Goal: Task Accomplishment & Management: Complete application form

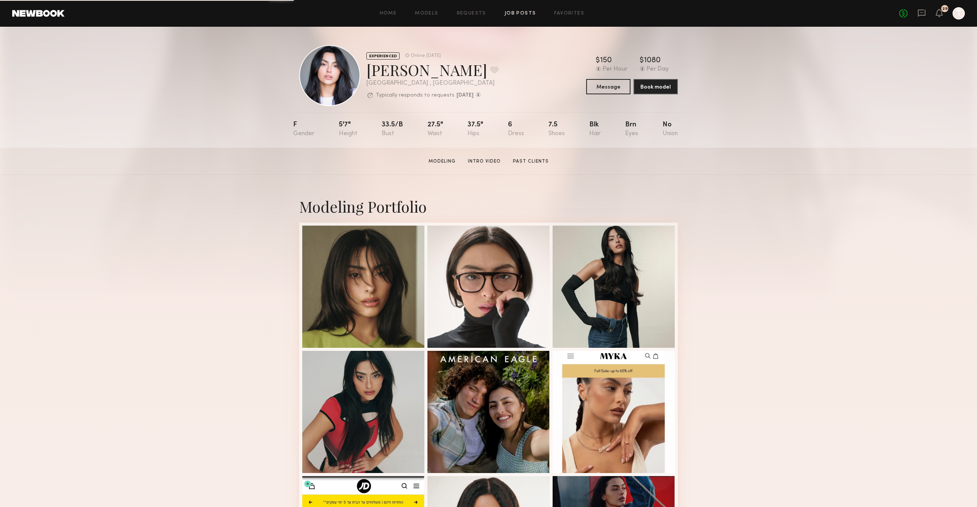
click at [520, 14] on link "Job Posts" at bounding box center [520, 13] width 32 height 5
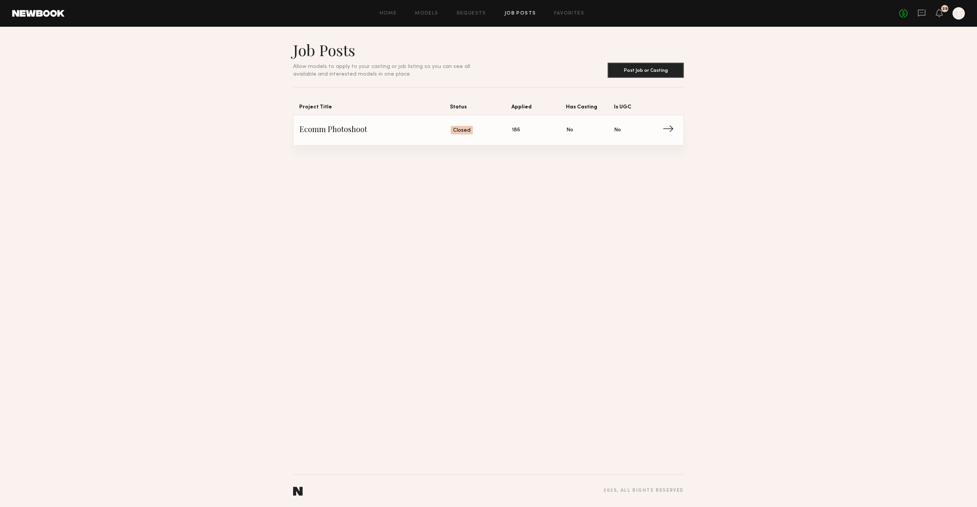
click at [397, 135] on span "Ecomm Photoshoot" at bounding box center [375, 129] width 151 height 11
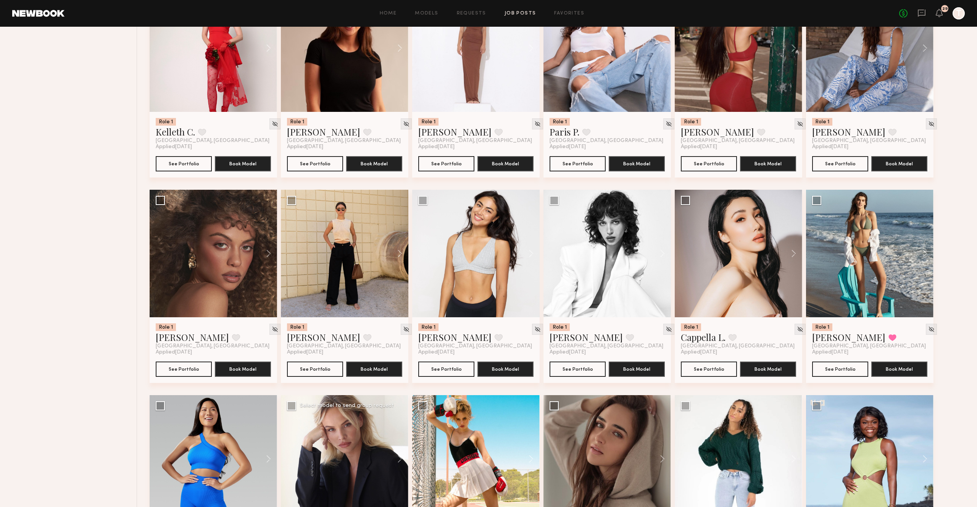
scroll to position [646, 0]
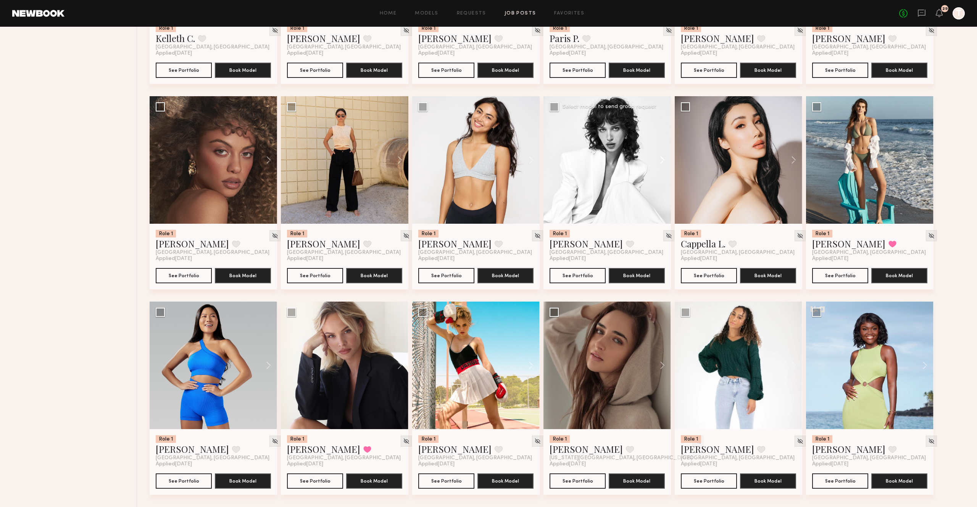
click at [659, 153] on button at bounding box center [658, 159] width 24 height 127
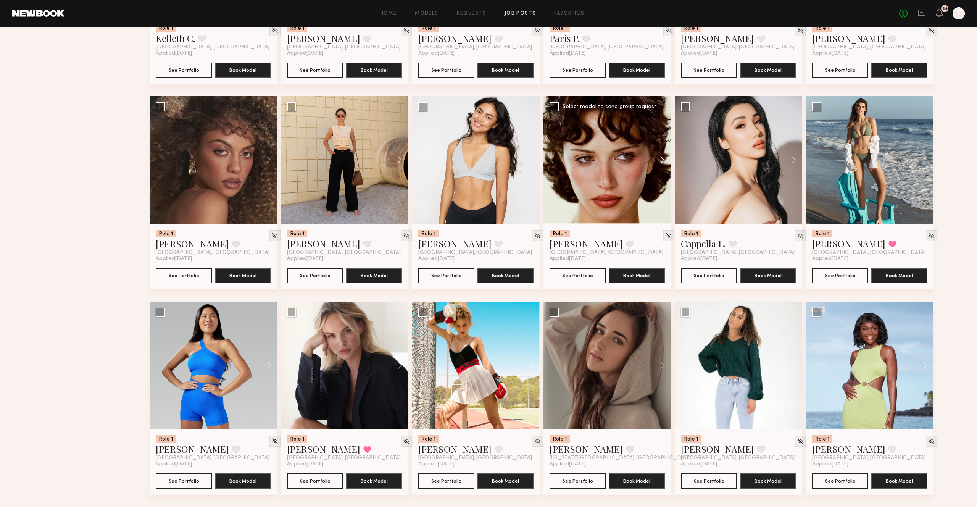
click at [659, 154] on button at bounding box center [658, 159] width 24 height 127
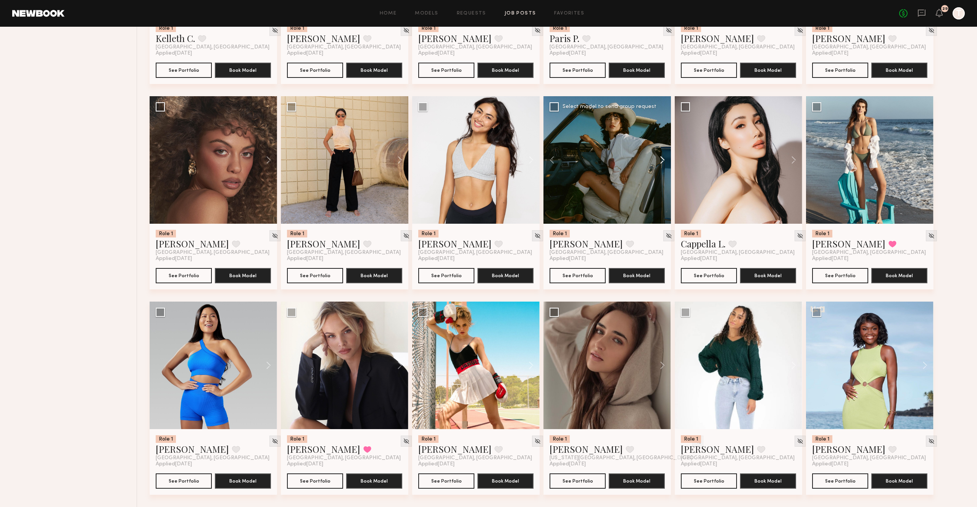
click at [660, 154] on button at bounding box center [658, 159] width 24 height 127
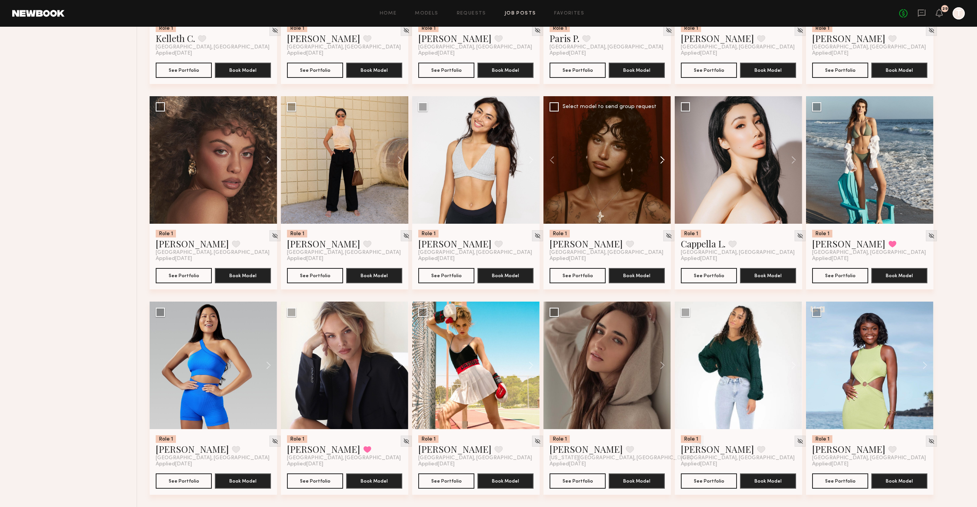
click at [660, 154] on button at bounding box center [658, 159] width 24 height 127
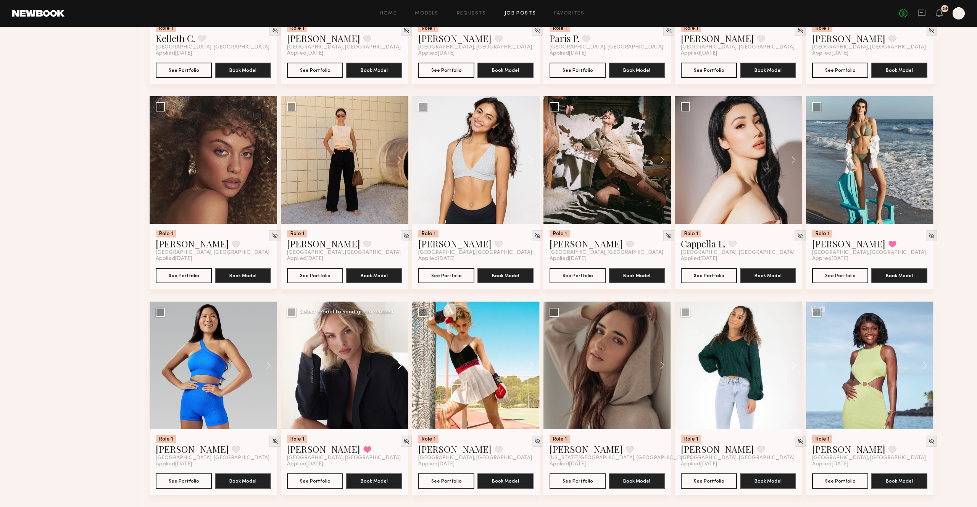
click at [401, 364] on button at bounding box center [396, 364] width 24 height 127
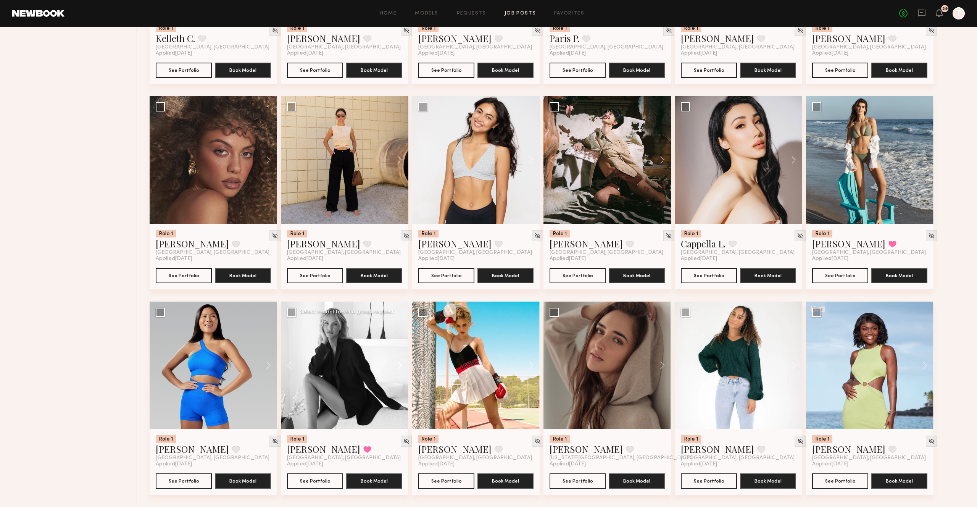
click at [401, 364] on button at bounding box center [396, 364] width 24 height 127
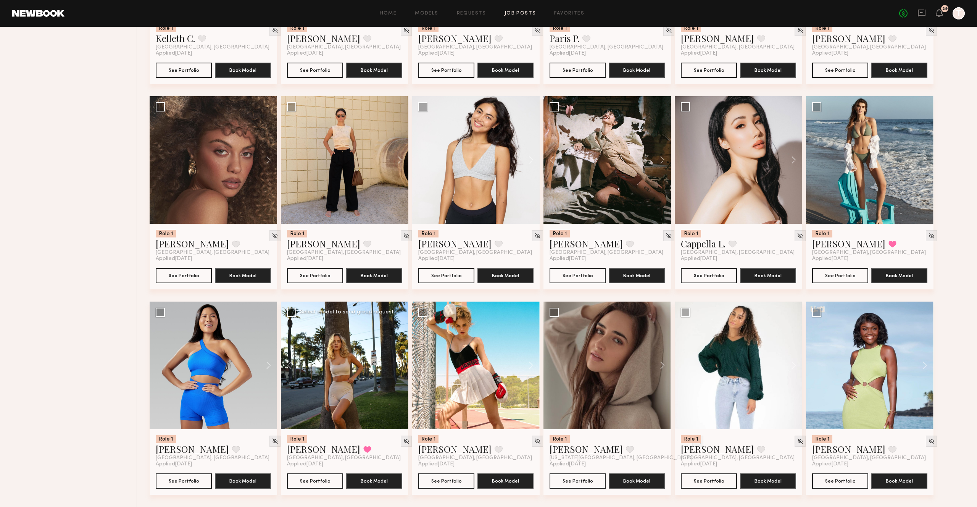
click at [401, 364] on button at bounding box center [396, 364] width 24 height 127
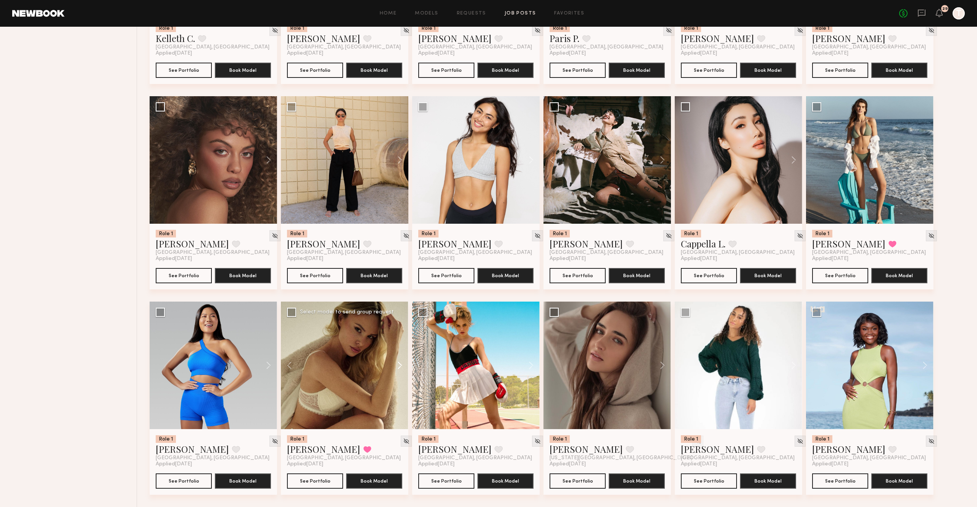
click at [401, 364] on button at bounding box center [396, 364] width 24 height 127
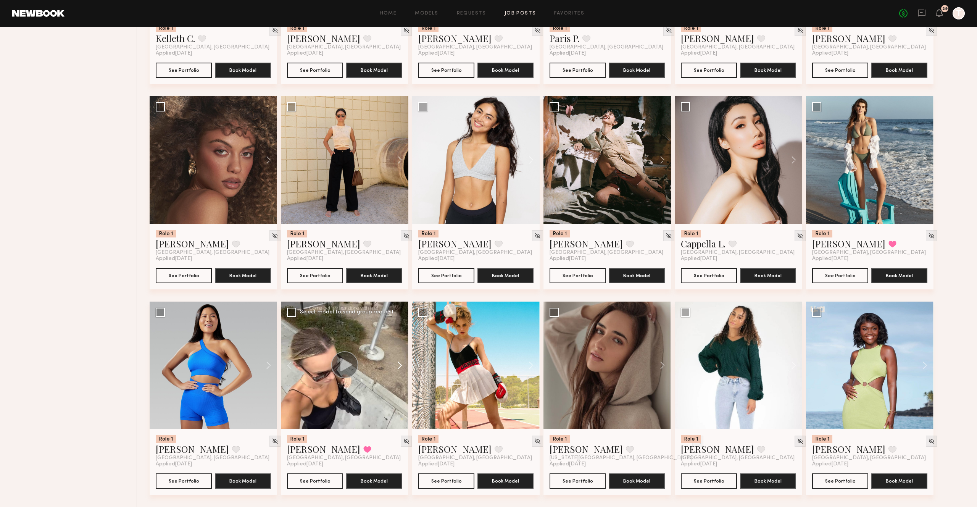
click at [401, 364] on button at bounding box center [396, 364] width 24 height 127
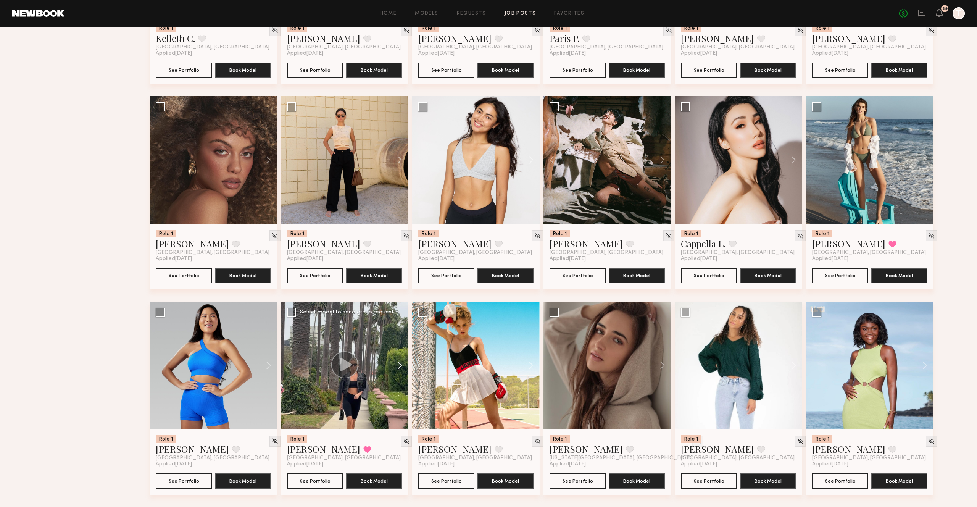
click at [401, 364] on button at bounding box center [396, 364] width 24 height 127
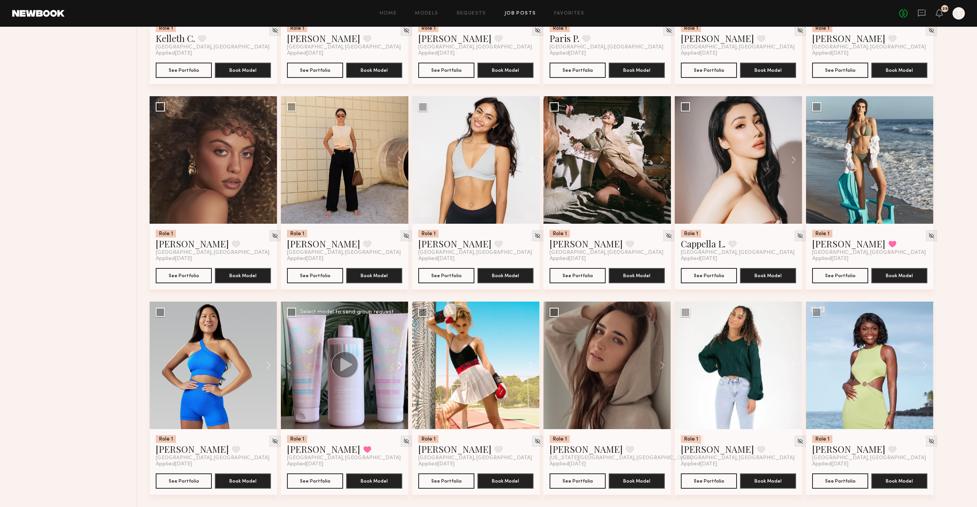
click at [401, 364] on button at bounding box center [396, 364] width 24 height 127
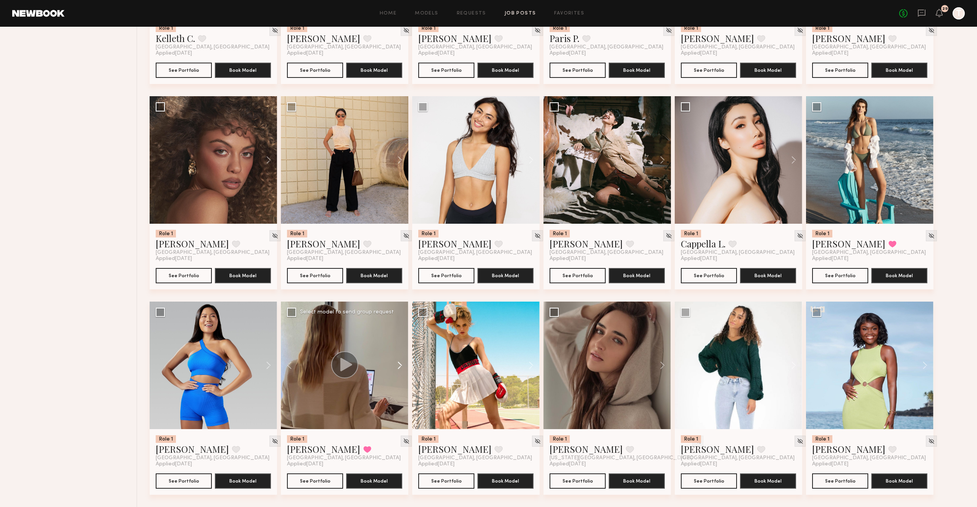
click at [401, 364] on button at bounding box center [396, 364] width 24 height 127
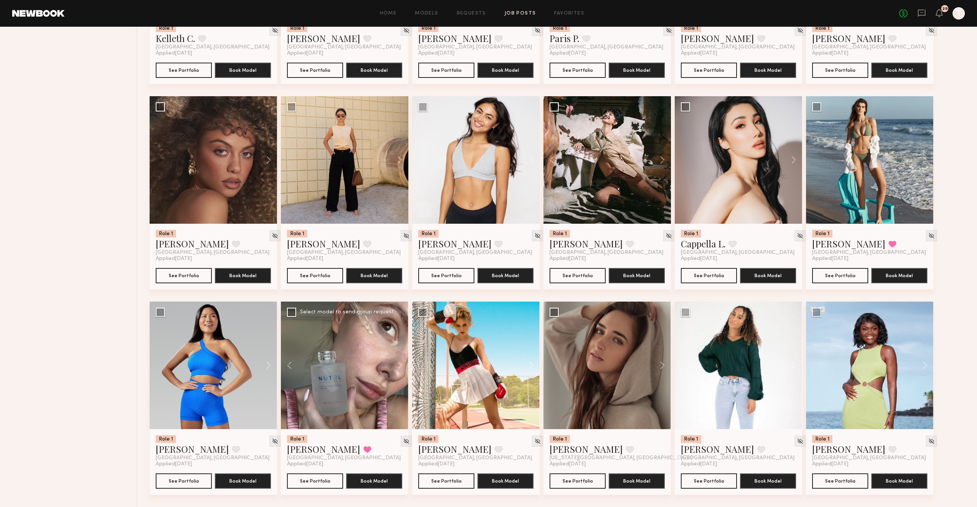
click at [370, 333] on div at bounding box center [344, 364] width 127 height 127
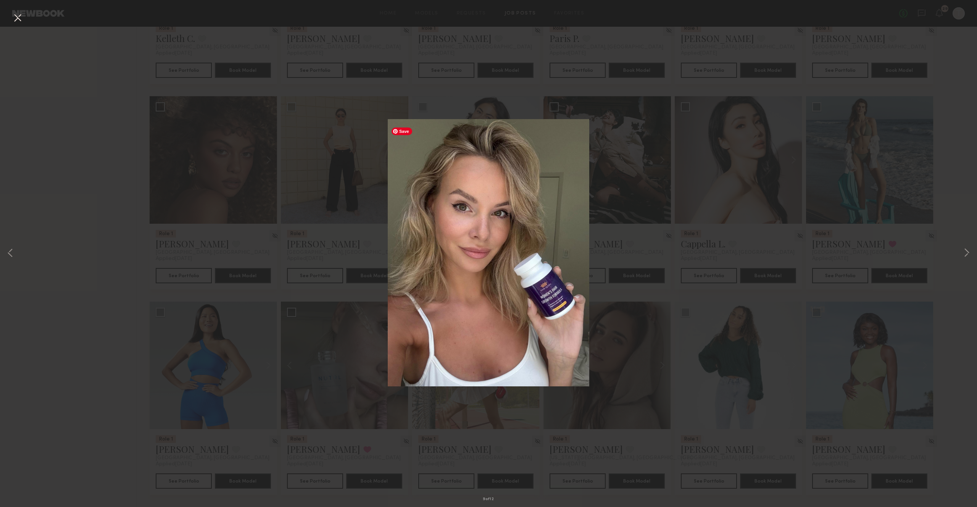
click at [313, 213] on div "9 of 12" at bounding box center [488, 253] width 977 height 507
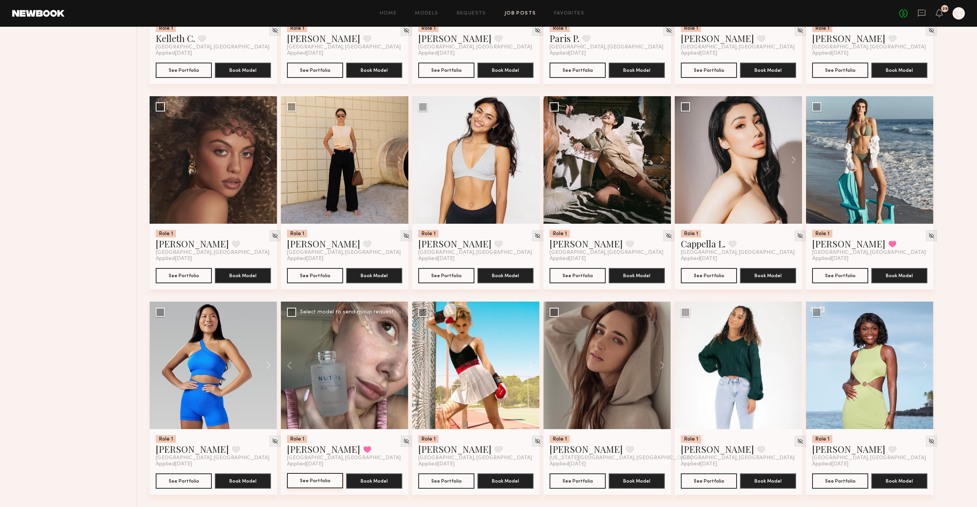
click at [301, 475] on button "See Portfolio" at bounding box center [315, 480] width 56 height 15
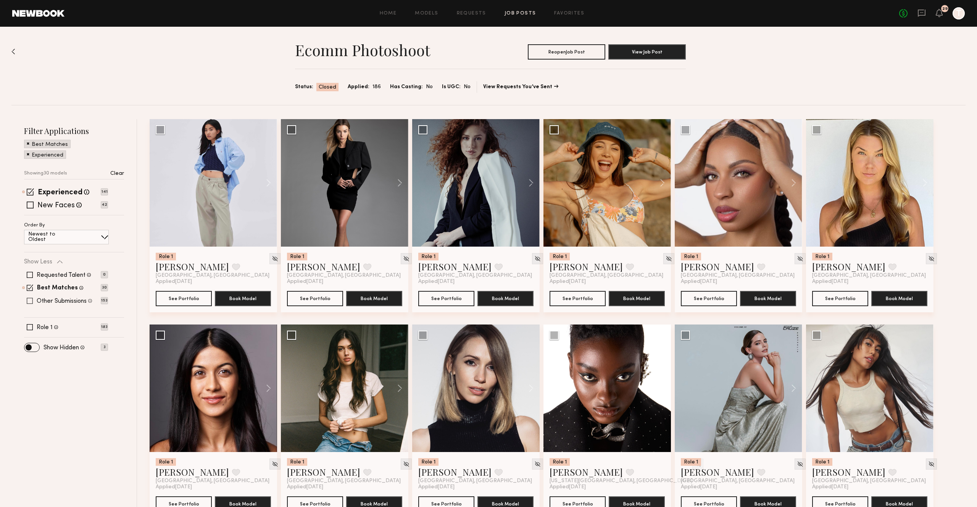
click at [28, 300] on span at bounding box center [30, 301] width 6 height 6
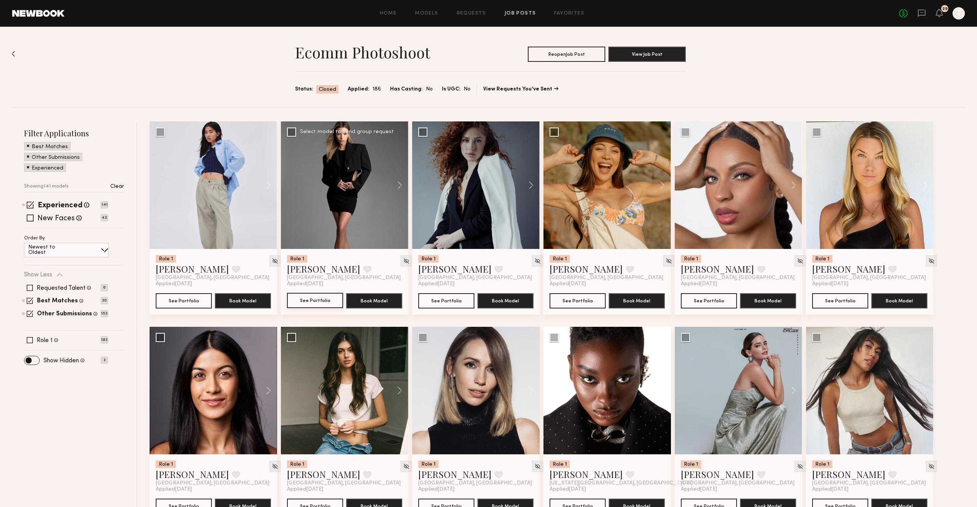
click at [311, 302] on button "See Portfolio" at bounding box center [315, 300] width 56 height 15
click at [29, 340] on span at bounding box center [30, 340] width 6 height 6
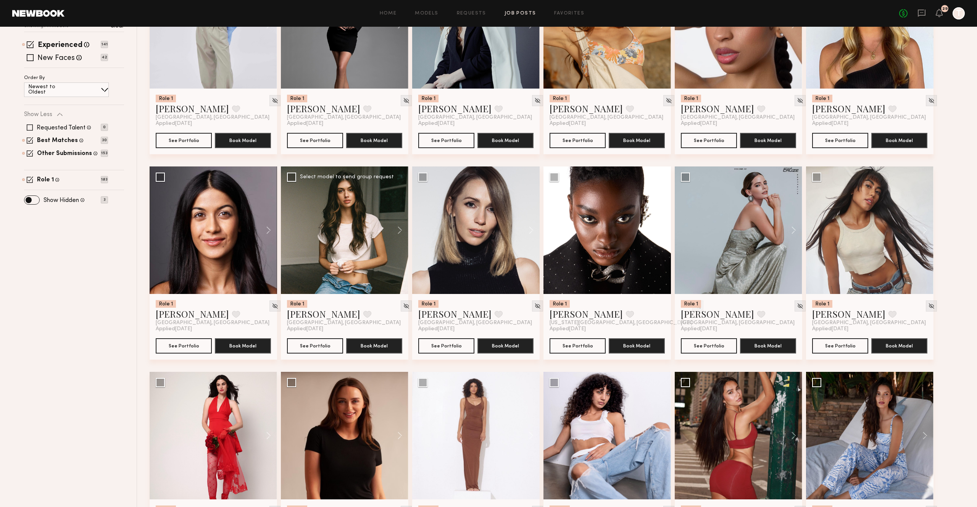
scroll to position [161, 0]
click at [701, 351] on button "See Portfolio" at bounding box center [709, 344] width 56 height 15
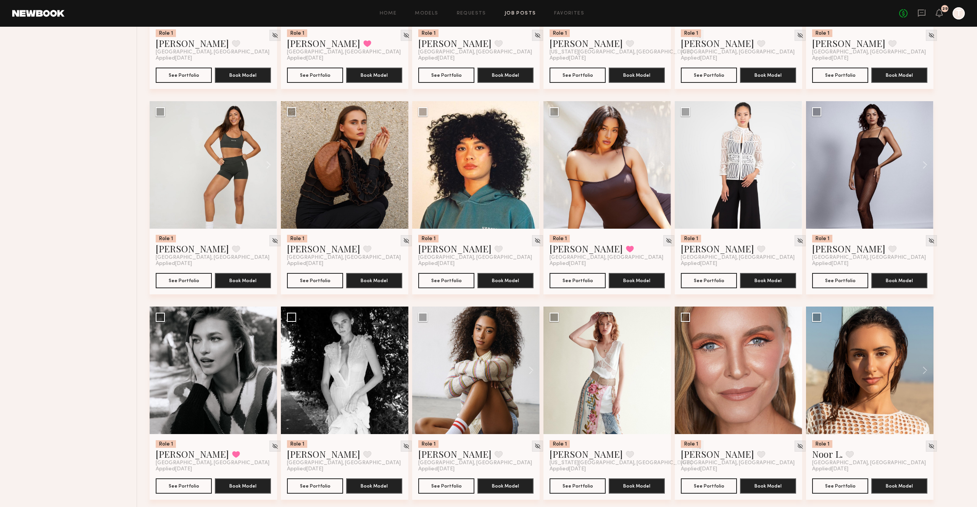
scroll to position [1046, 0]
click at [568, 288] on button "See Portfolio" at bounding box center [577, 280] width 56 height 15
click at [311, 288] on button "See Portfolio" at bounding box center [315, 280] width 56 height 15
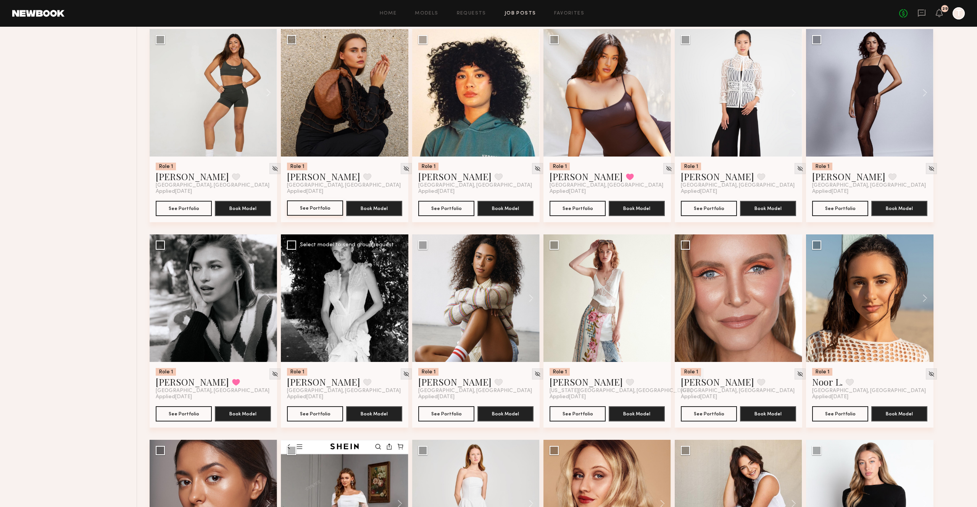
scroll to position [1140, 0]
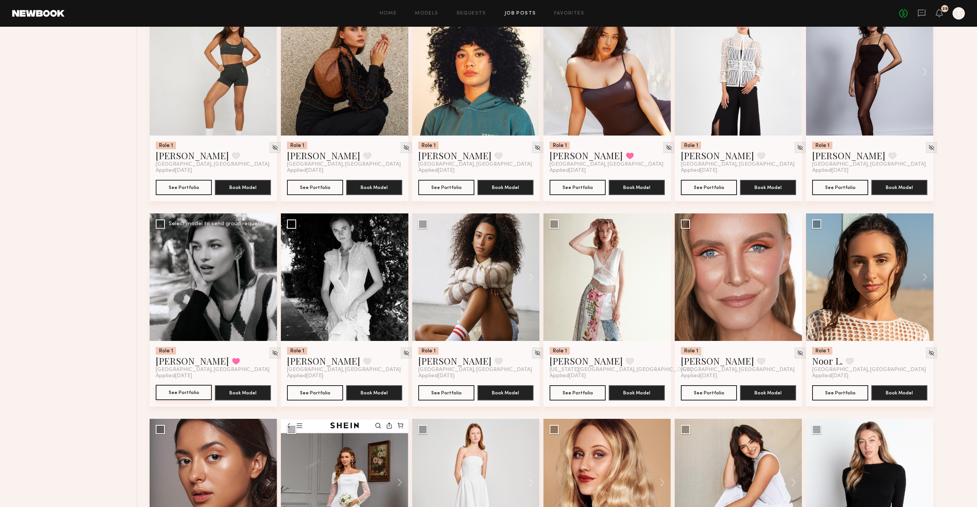
click at [195, 398] on button "See Portfolio" at bounding box center [184, 392] width 56 height 15
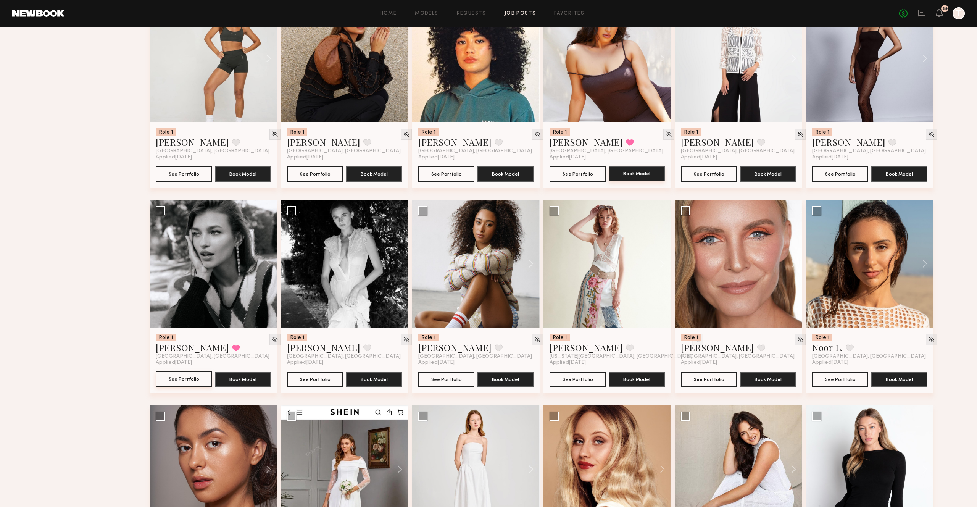
scroll to position [1152, 0]
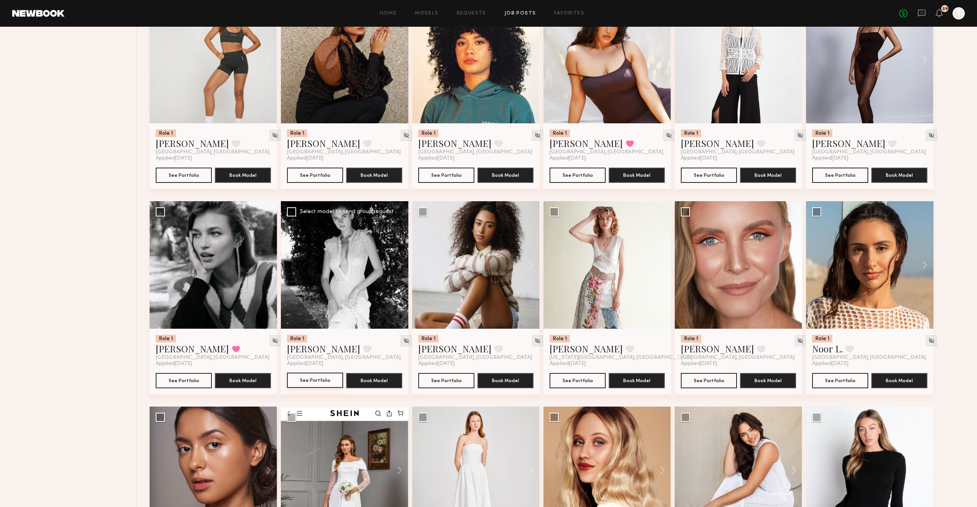
click at [325, 388] on button "See Portfolio" at bounding box center [315, 379] width 56 height 15
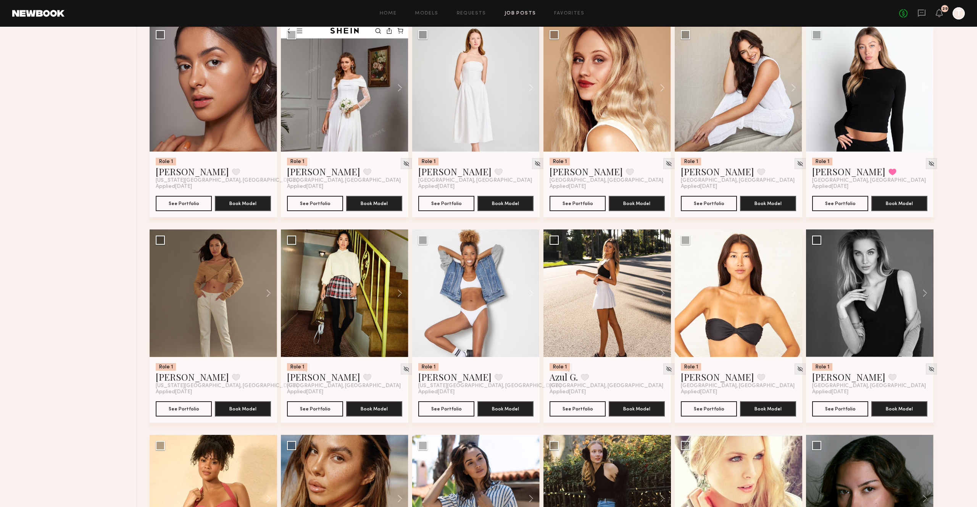
scroll to position [1535, 0]
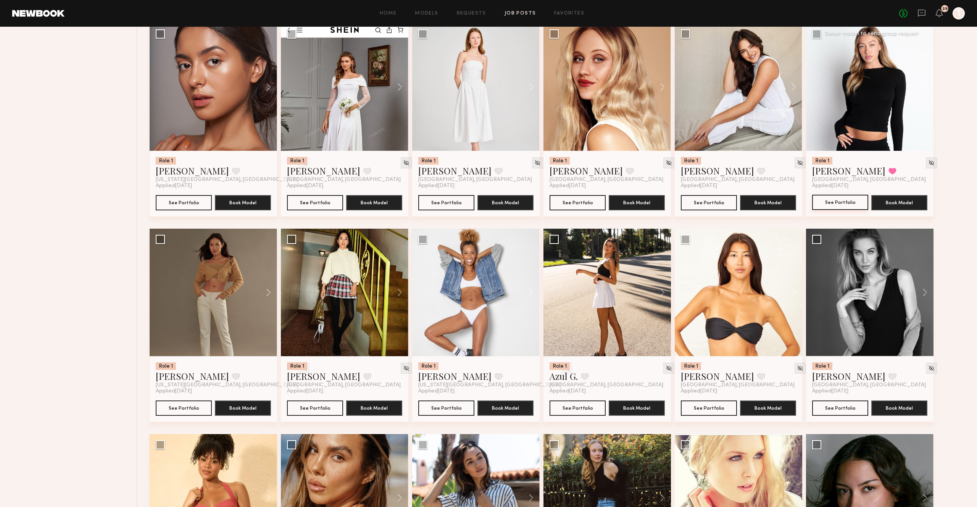
click at [832, 209] on button "See Portfolio" at bounding box center [840, 202] width 56 height 15
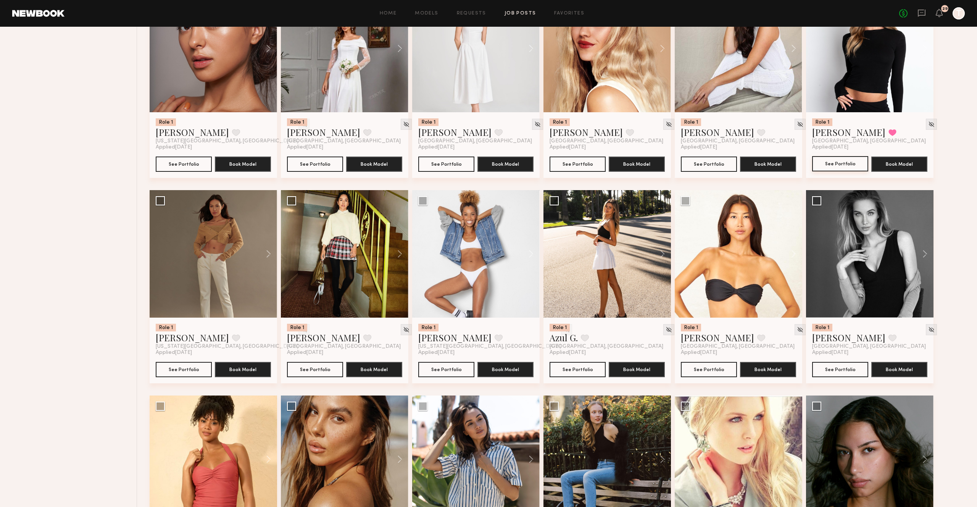
scroll to position [1574, 0]
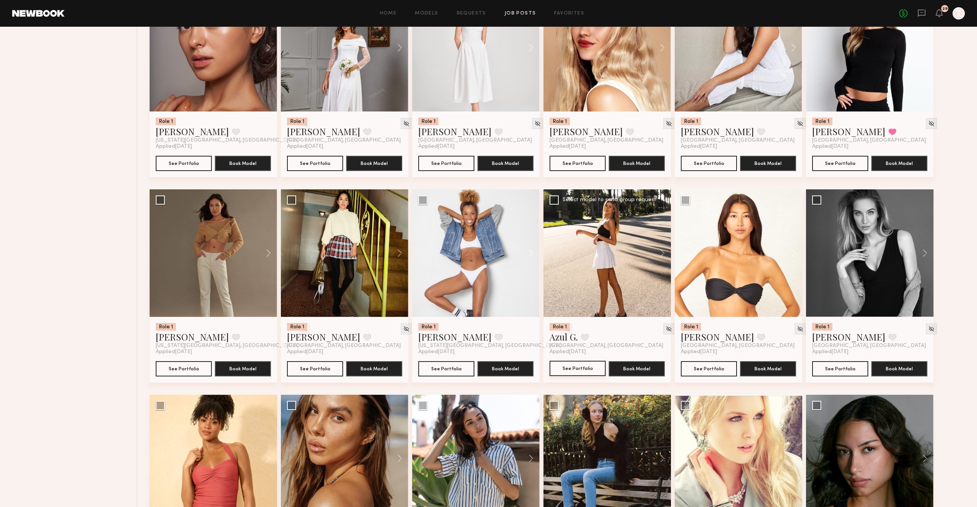
click at [586, 375] on button "See Portfolio" at bounding box center [577, 368] width 56 height 15
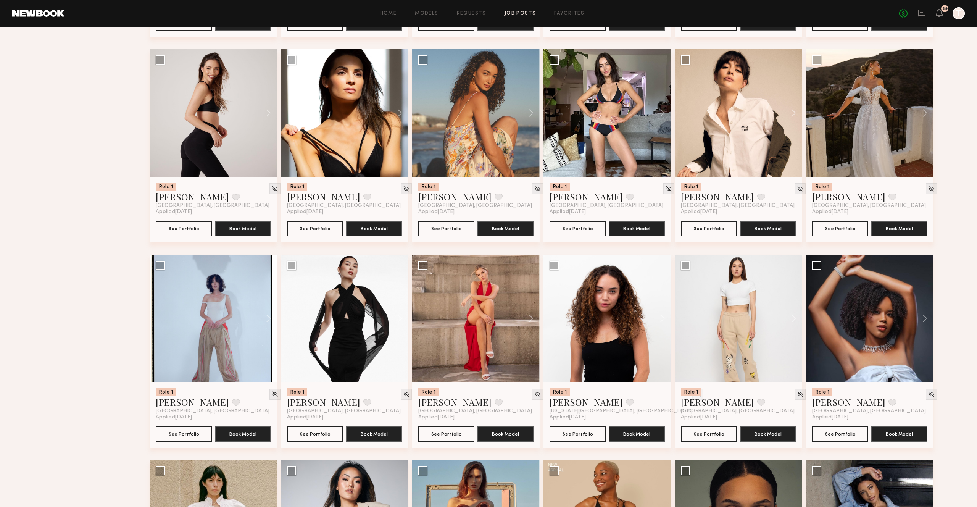
scroll to position [3360, 0]
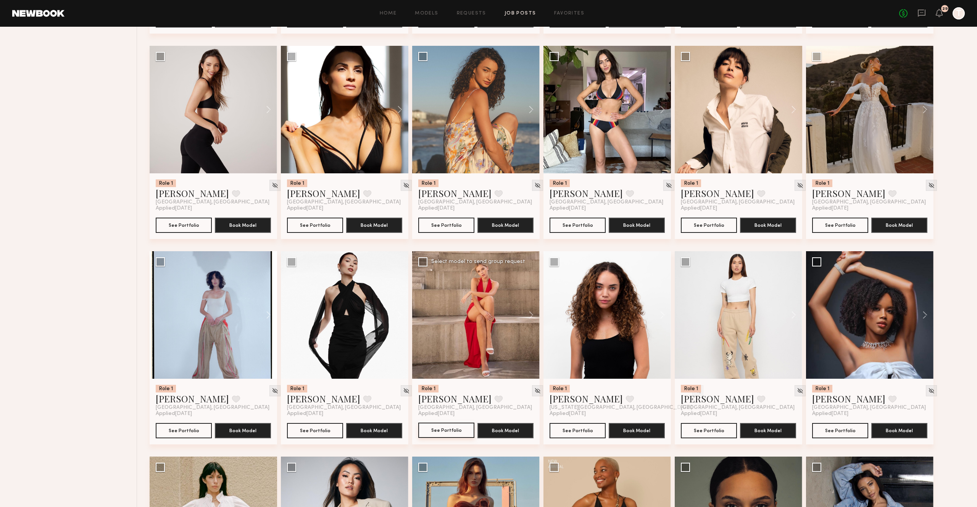
click at [449, 438] on button "See Portfolio" at bounding box center [446, 429] width 56 height 15
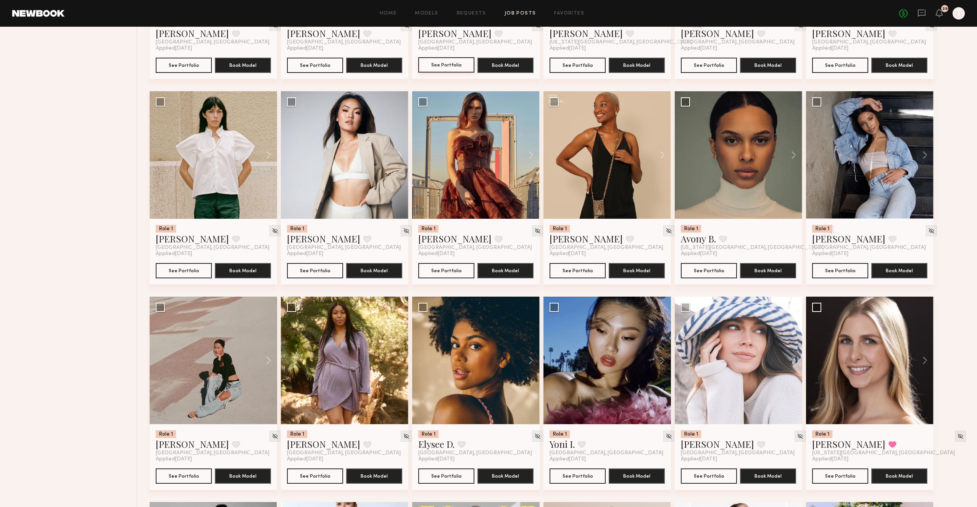
scroll to position [3727, 0]
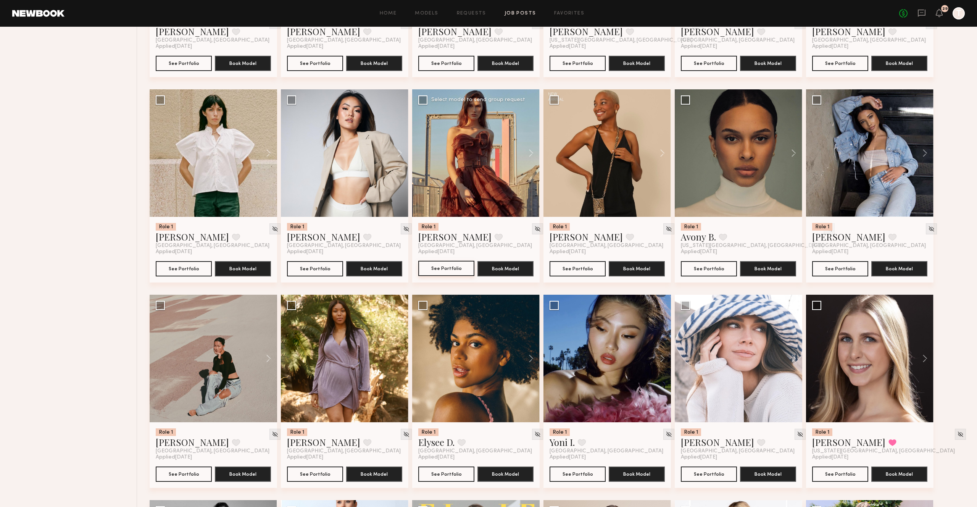
click at [438, 276] on button "See Portfolio" at bounding box center [446, 268] width 56 height 15
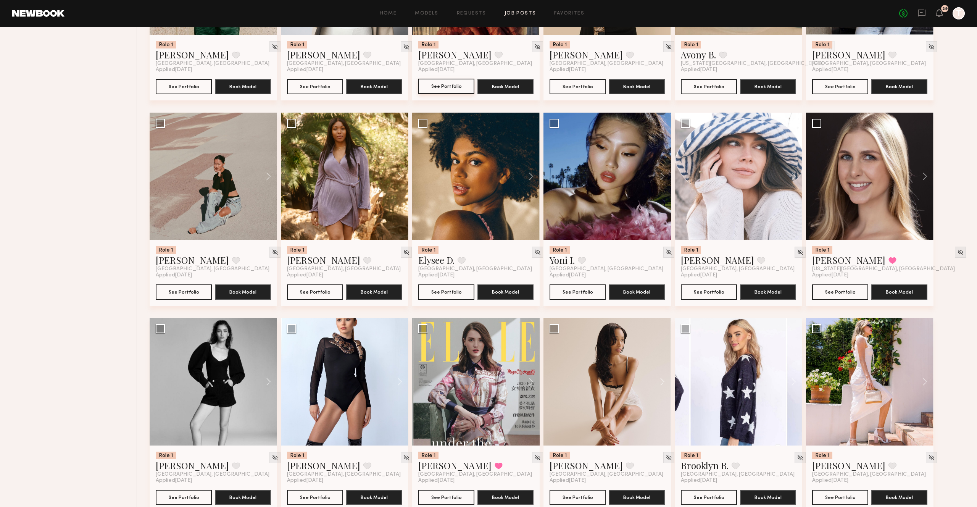
scroll to position [3910, 0]
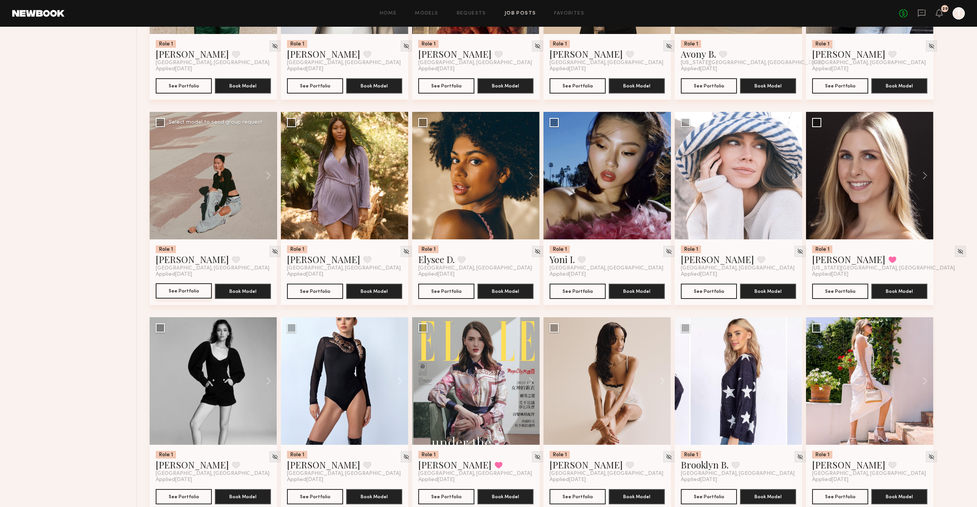
click at [180, 298] on button "See Portfolio" at bounding box center [184, 290] width 56 height 15
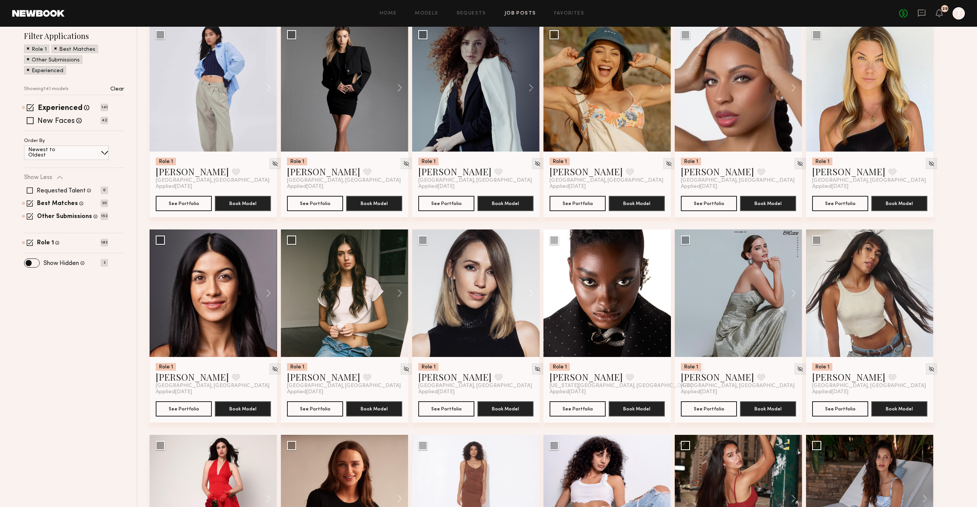
scroll to position [0, 0]
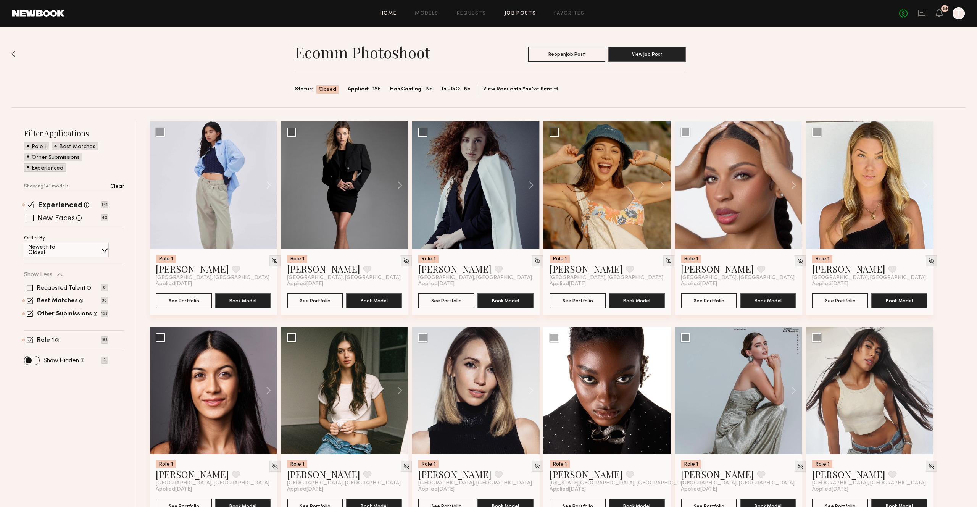
click at [395, 14] on link "Home" at bounding box center [388, 13] width 17 height 5
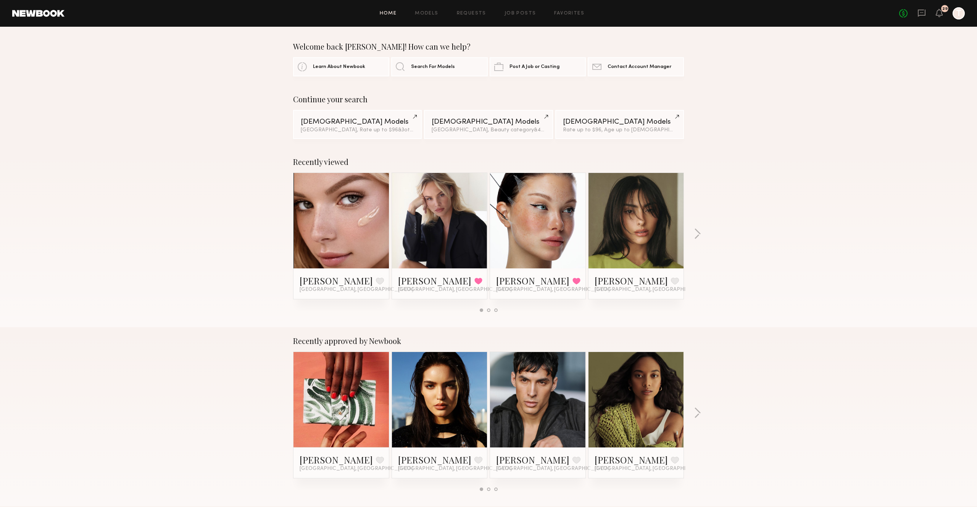
scroll to position [0, 0]
click at [341, 129] on div "Los Angeles, Rate up to $96 & 3 other filter s + 3" at bounding box center [357, 129] width 113 height 5
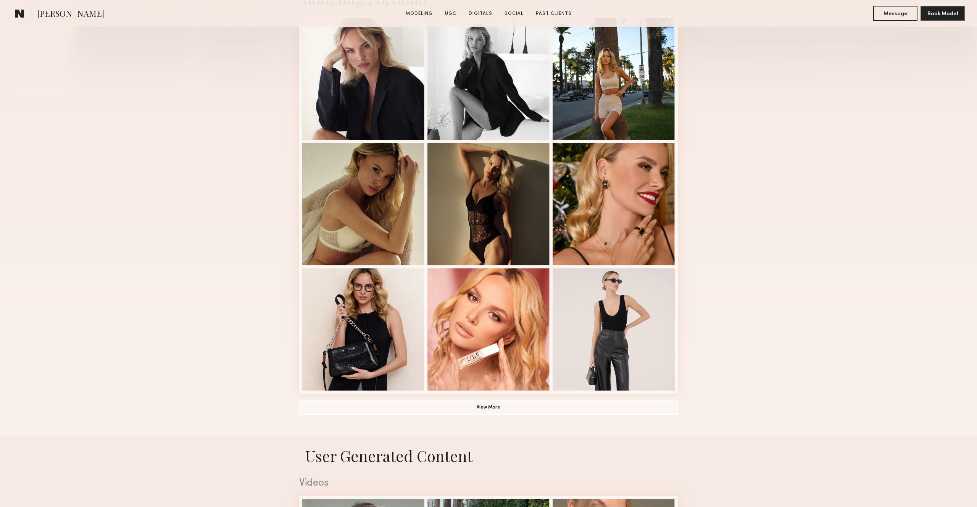
scroll to position [208, 0]
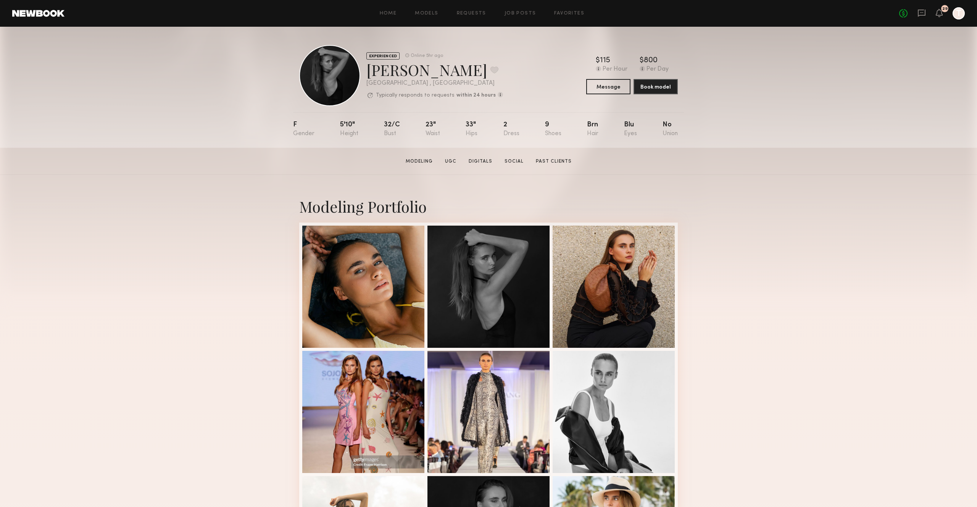
scroll to position [462, 0]
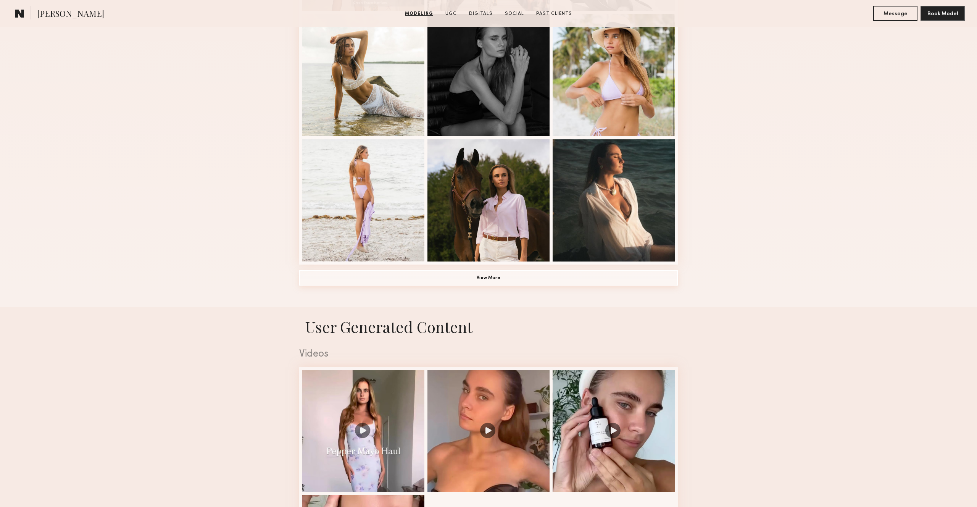
click at [476, 282] on button "View More" at bounding box center [488, 277] width 378 height 15
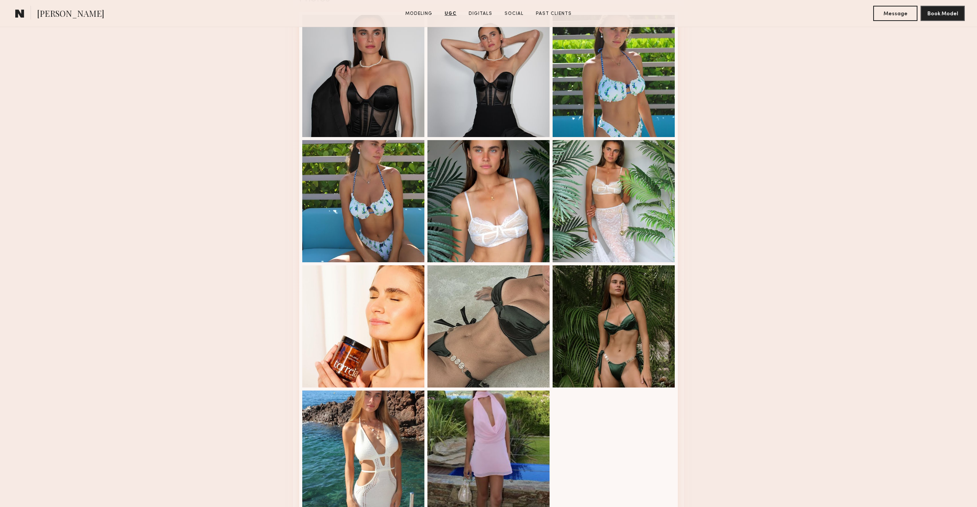
scroll to position [1614, 0]
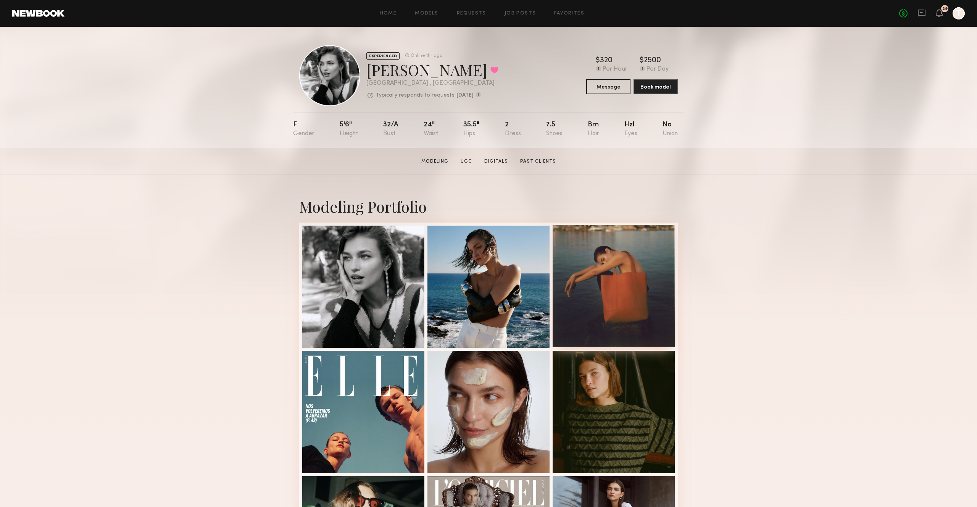
scroll to position [304, 0]
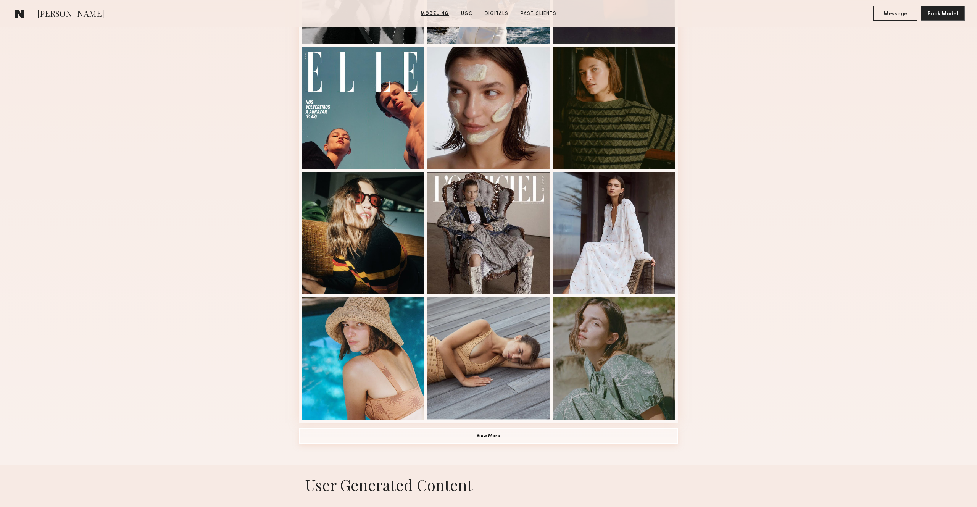
click at [496, 433] on button "View More" at bounding box center [488, 435] width 378 height 15
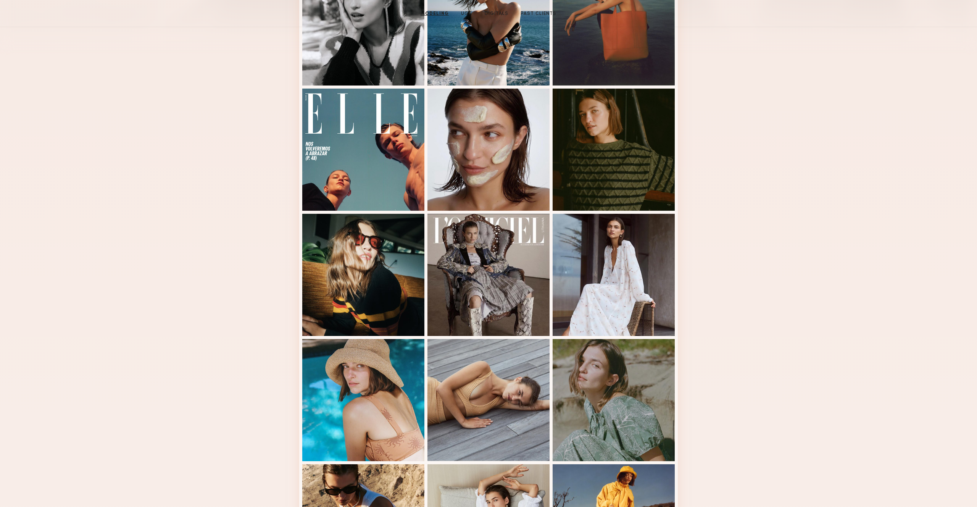
scroll to position [0, 0]
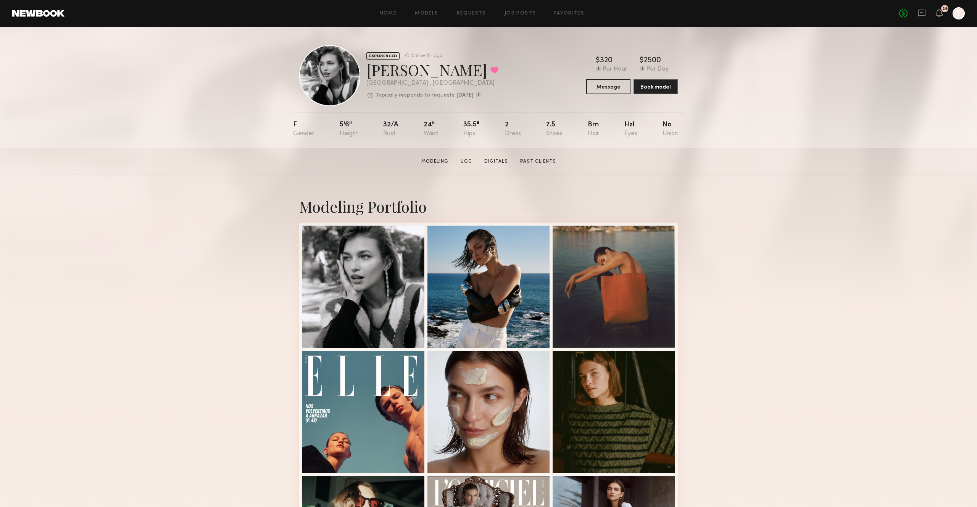
click at [960, 17] on div at bounding box center [958, 13] width 12 height 12
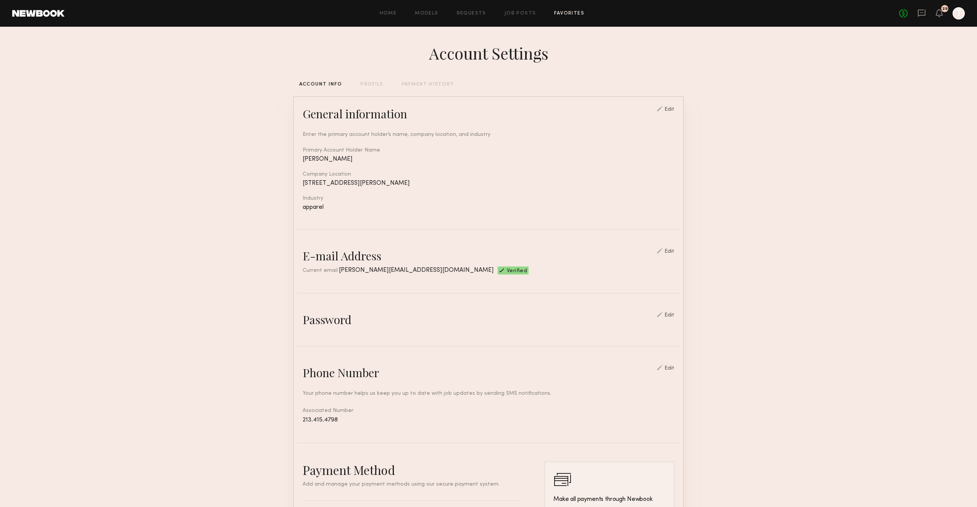
drag, startPoint x: 583, startPoint y: 9, endPoint x: 579, endPoint y: 11, distance: 4.6
click at [583, 10] on div "Home Models Requests Job Posts Favorites Sign Out No fees up to $5,000 29 T" at bounding box center [514, 13] width 900 height 12
click at [579, 11] on link "Favorites" at bounding box center [569, 13] width 30 height 5
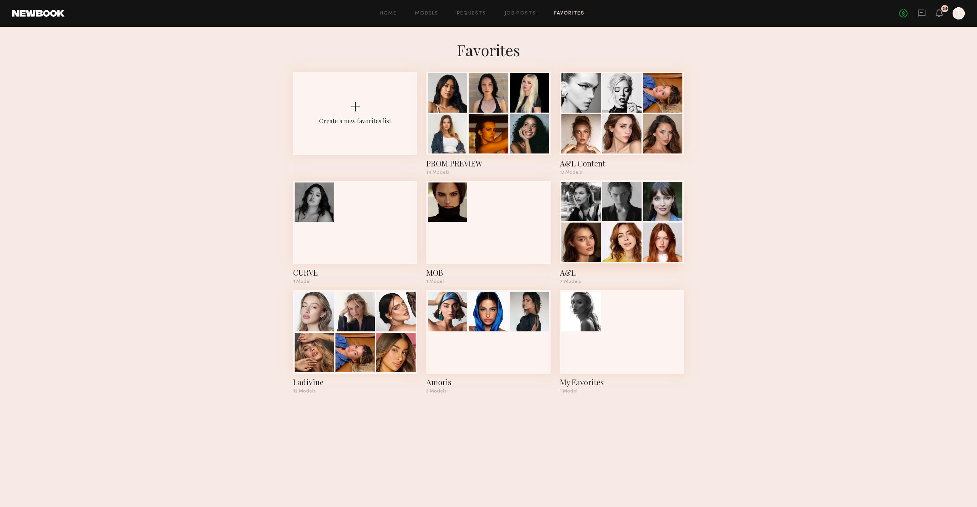
click at [630, 246] on div at bounding box center [621, 241] width 39 height 39
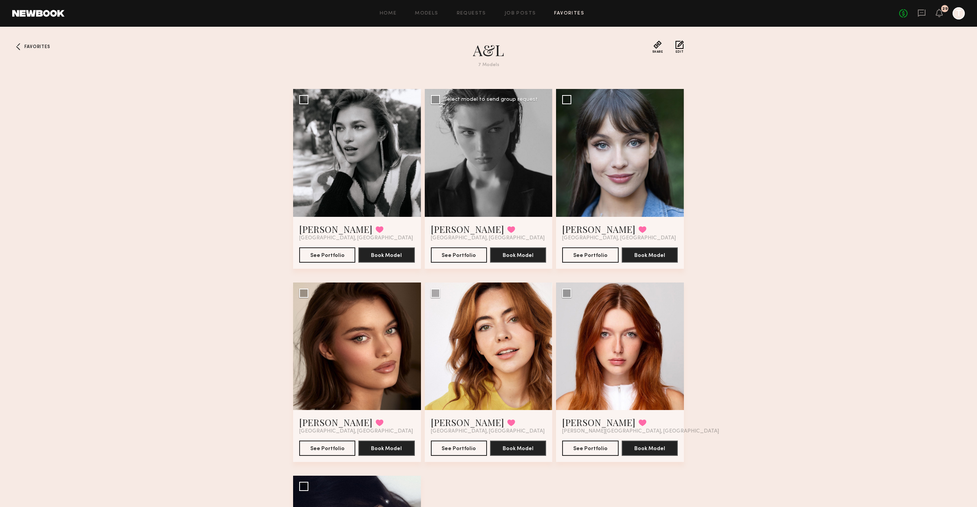
click at [517, 134] on div at bounding box center [489, 153] width 128 height 128
click at [455, 256] on button "See Portfolio" at bounding box center [459, 254] width 56 height 15
click at [321, 258] on button "See Portfolio" at bounding box center [327, 254] width 56 height 15
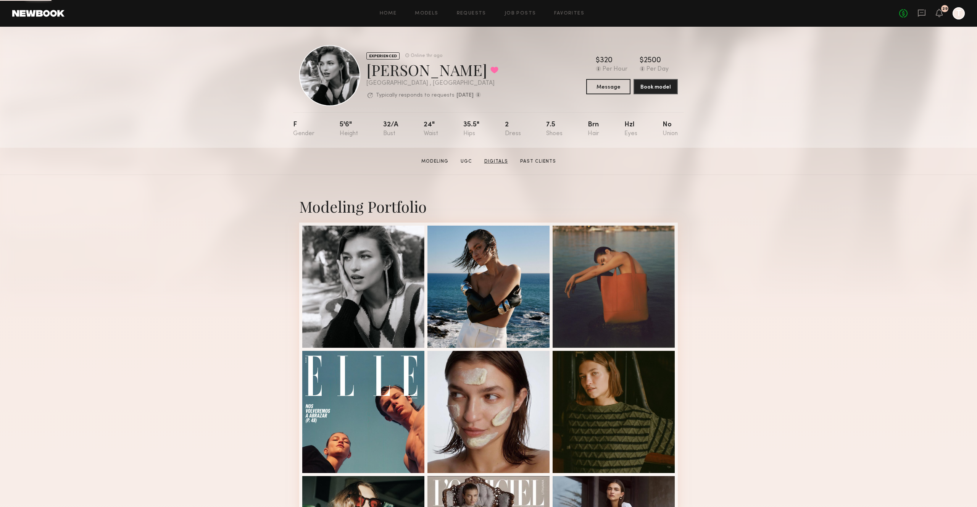
click at [496, 159] on link "Digitals" at bounding box center [496, 161] width 30 height 7
click at [446, 160] on link "Modeling" at bounding box center [434, 161] width 33 height 7
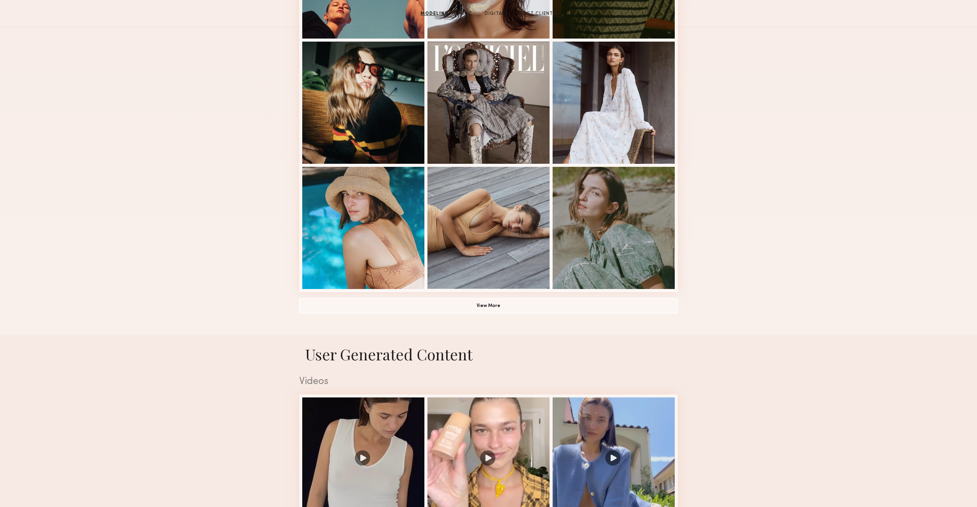
scroll to position [687, 0]
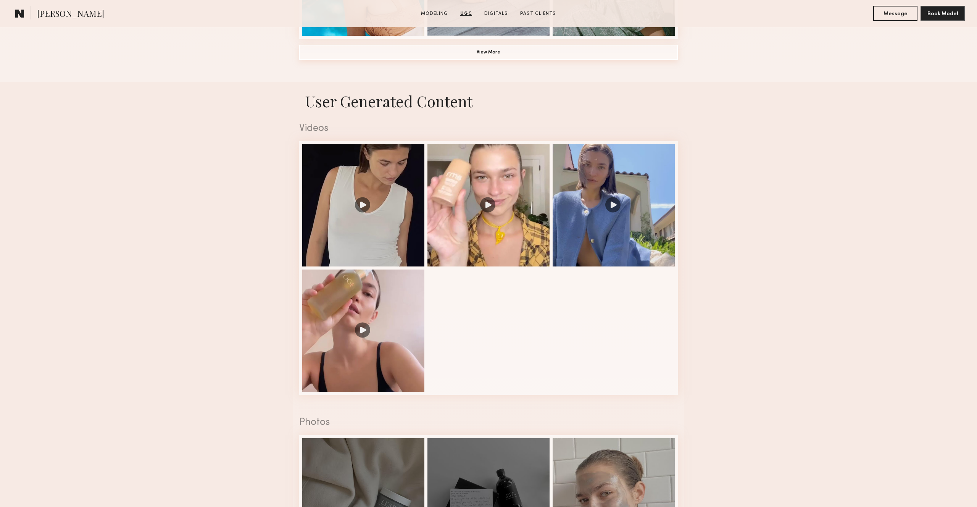
click at [498, 53] on button "View More" at bounding box center [488, 52] width 378 height 15
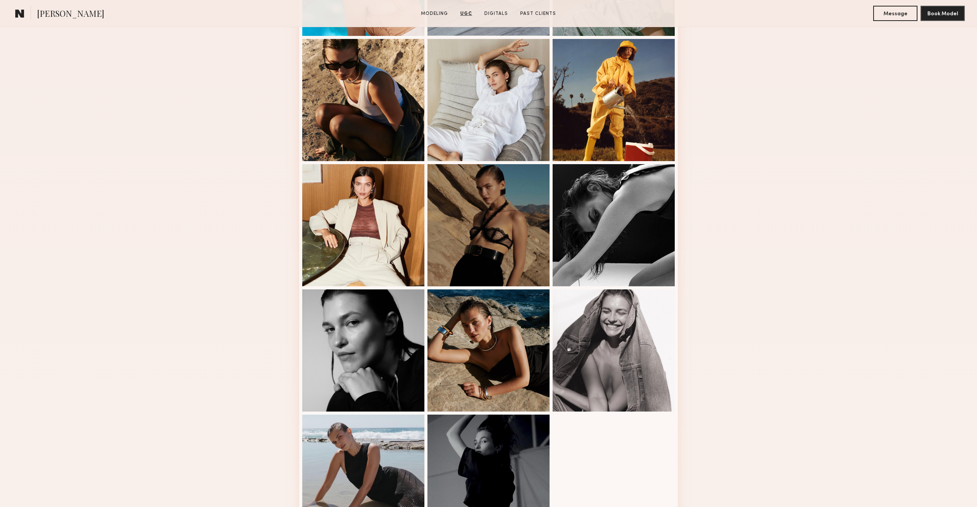
scroll to position [844, 0]
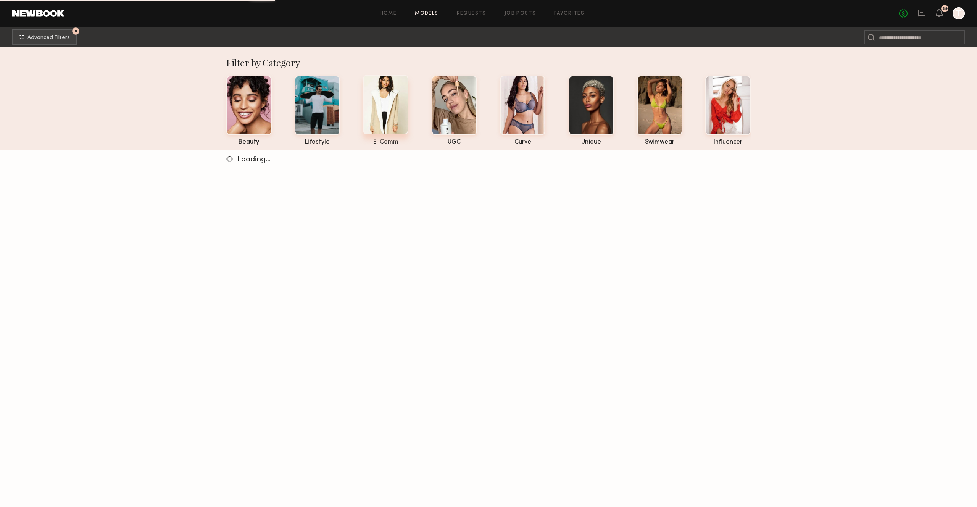
click at [388, 124] on div at bounding box center [385, 105] width 45 height 60
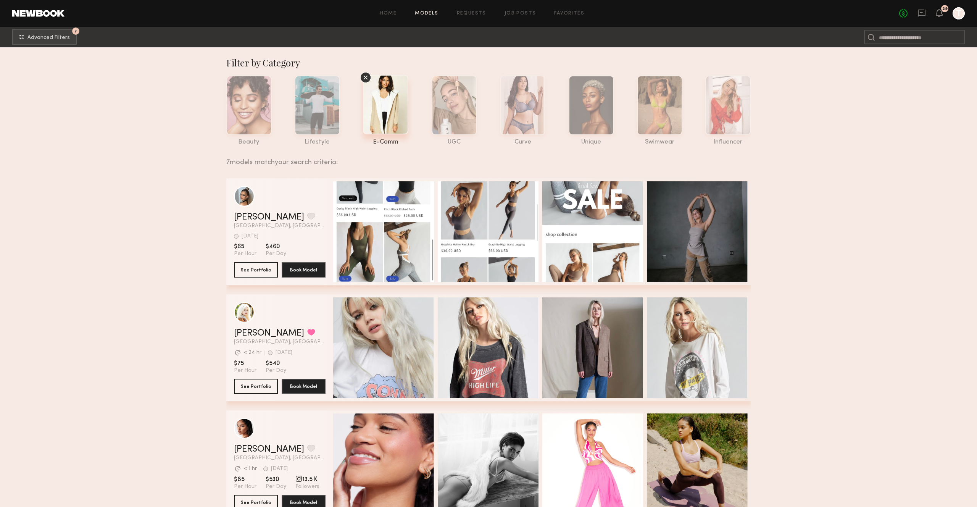
click at [527, 16] on div "Home Models Requests Job Posts Favorites Sign Out No fees up to $5,000 29 T" at bounding box center [514, 13] width 900 height 12
click at [525, 14] on link "Job Posts" at bounding box center [520, 13] width 32 height 5
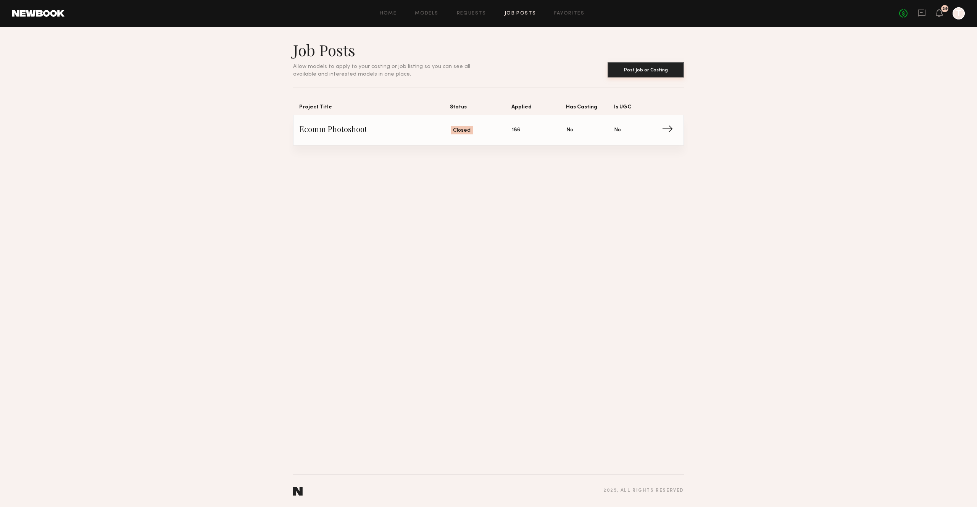
click at [656, 72] on button "Post Job or Casting" at bounding box center [645, 69] width 76 height 15
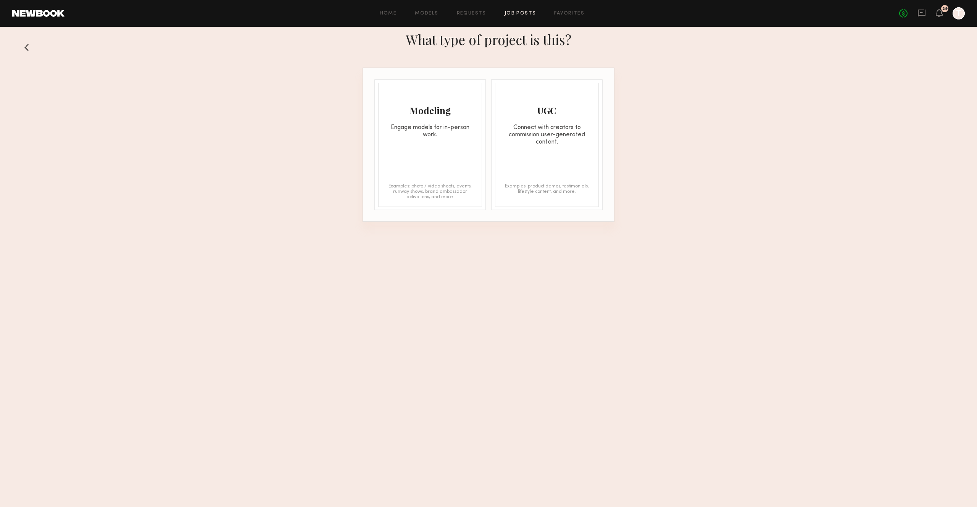
click at [438, 135] on div "Engage models for in-person work." at bounding box center [429, 131] width 103 height 14
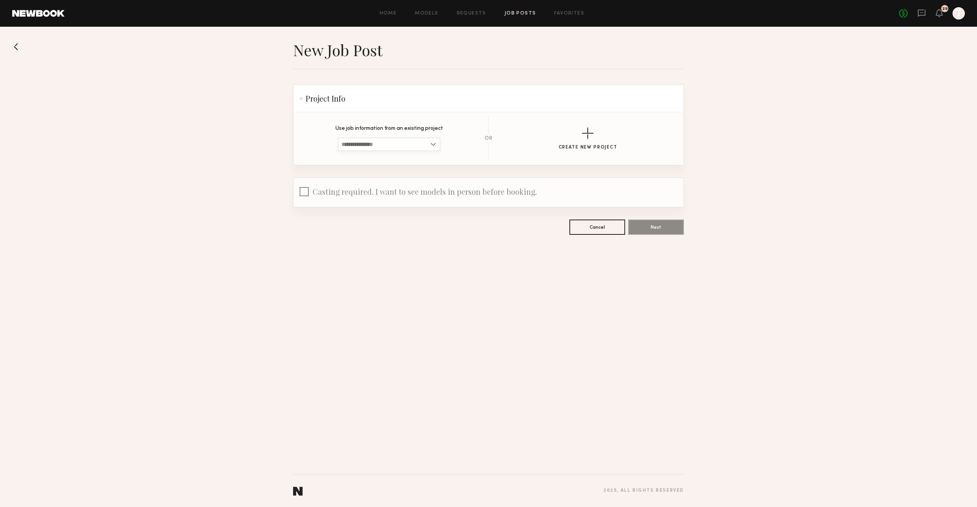
click at [406, 143] on input at bounding box center [389, 144] width 103 height 14
click at [323, 162] on section "Use job information from an existing project Ecomm Photoshoot Showroom LD Ladiv…" at bounding box center [488, 138] width 390 height 53
click at [581, 138] on button "Create New Project" at bounding box center [588, 138] width 59 height 23
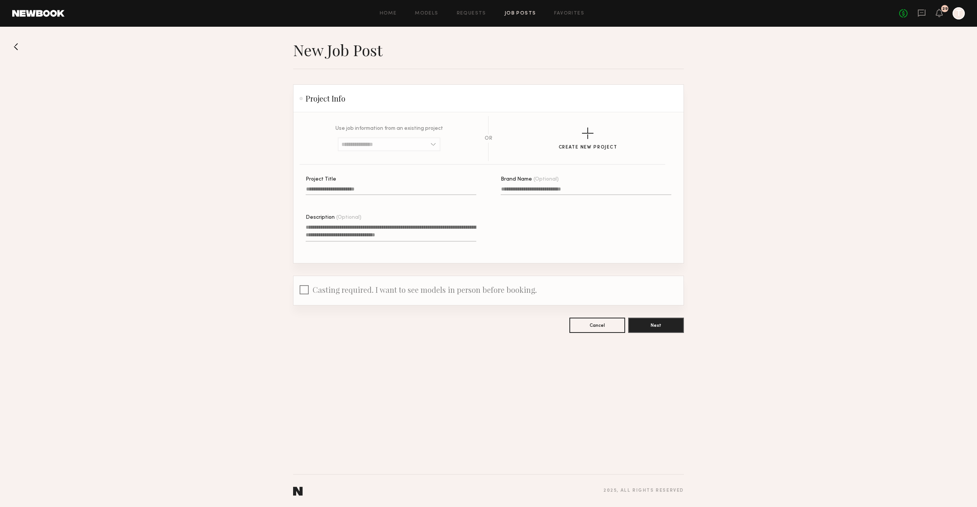
click at [350, 188] on input "Project Title" at bounding box center [391, 190] width 171 height 9
type input "**********"
click at [581, 190] on input "Brand Name (Optional)" at bounding box center [586, 190] width 171 height 9
type input "********"
click at [391, 233] on textarea "Description (Optional)" at bounding box center [391, 232] width 171 height 18
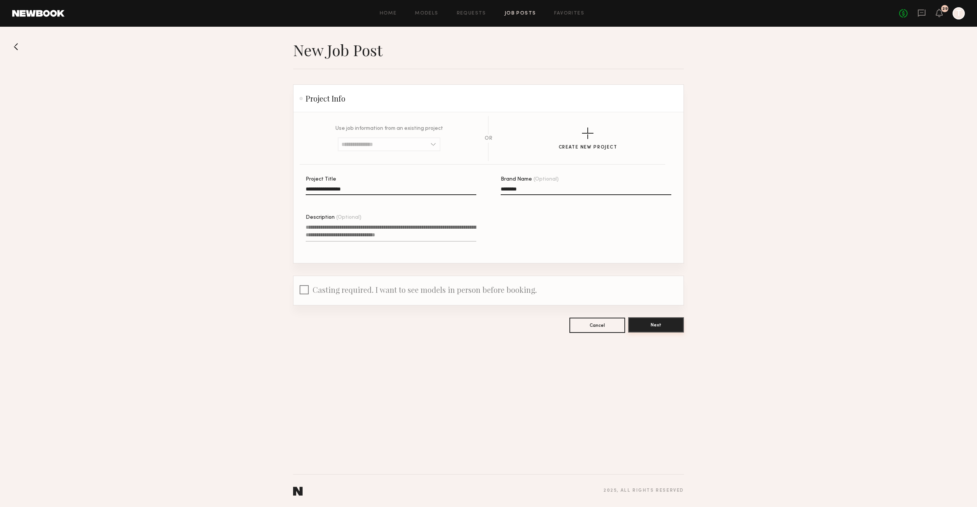
click at [659, 325] on button "Next" at bounding box center [656, 324] width 56 height 15
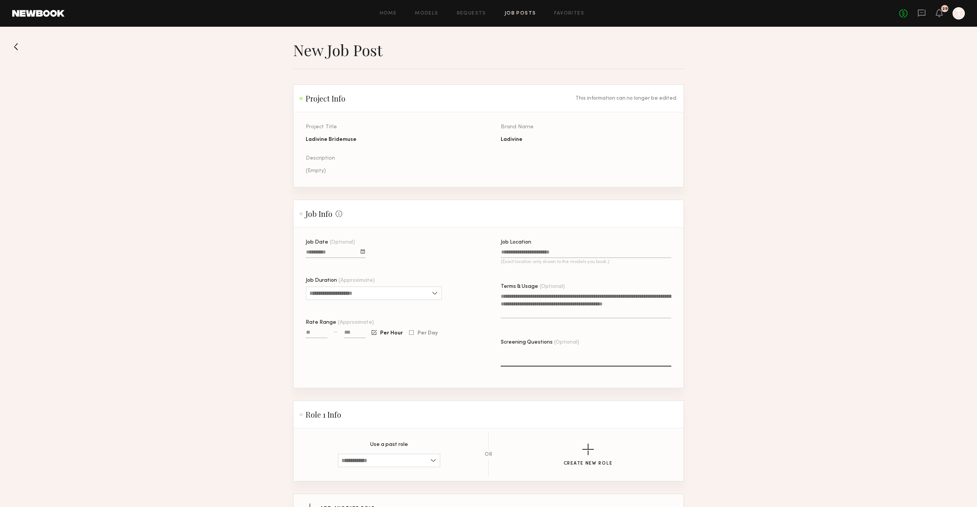
click at [364, 250] on div at bounding box center [363, 251] width 4 height 4
click at [375, 309] on button "24" at bounding box center [376, 310] width 12 height 8
click at [428, 296] on input "Job Duration (Approximate)" at bounding box center [374, 293] width 136 height 14
click at [359, 369] on div "8 hours" at bounding box center [373, 373] width 135 height 12
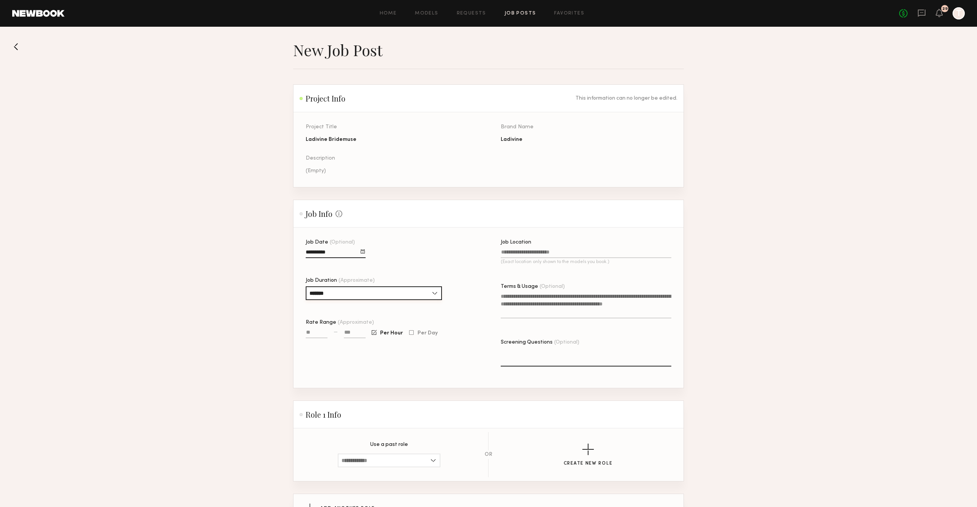
click at [433, 292] on input "*******" at bounding box center [374, 293] width 136 height 14
click at [372, 383] on div "8+ hours" at bounding box center [373, 385] width 135 height 12
type input "********"
click at [456, 325] on div "Rate Range (Approximate)" at bounding box center [391, 322] width 171 height 5
click at [327, 329] on input "Rate Range (Approximate)" at bounding box center [317, 333] width 22 height 9
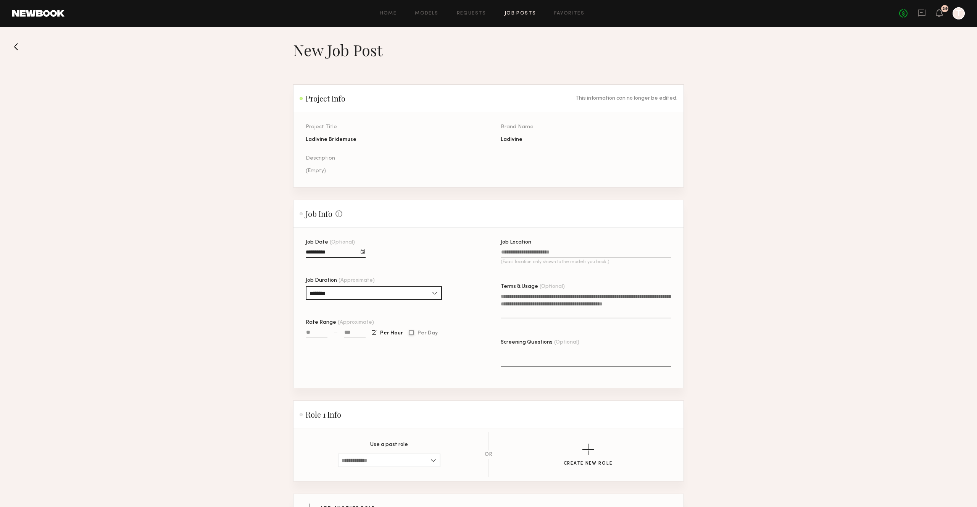
drag, startPoint x: 412, startPoint y: 335, endPoint x: 380, endPoint y: 335, distance: 31.7
click at [411, 335] on div at bounding box center [411, 332] width 5 height 5
click at [380, 334] on span "Per Hour" at bounding box center [391, 333] width 23 height 5
click at [409, 334] on div at bounding box center [411, 332] width 5 height 5
click at [372, 335] on div at bounding box center [374, 332] width 5 height 5
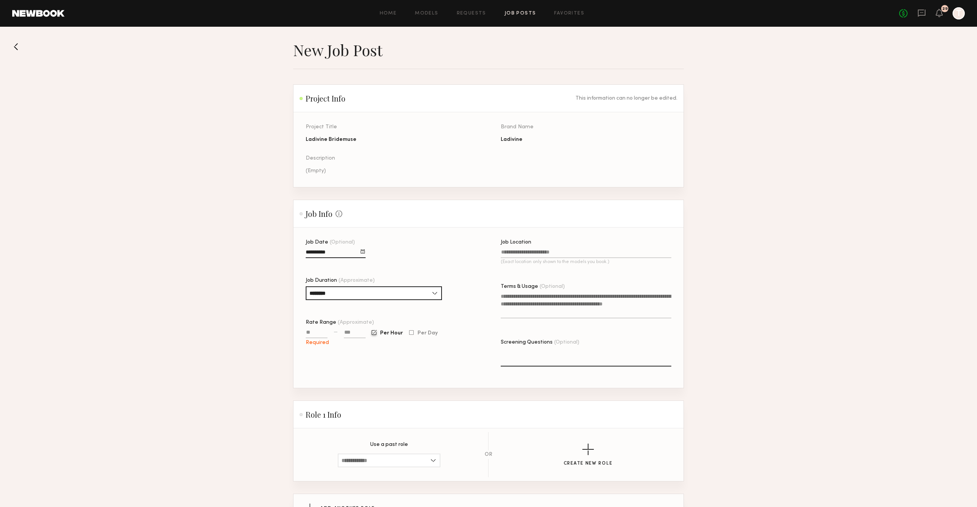
click at [354, 334] on input at bounding box center [355, 333] width 22 height 9
click at [372, 333] on div at bounding box center [374, 332] width 5 height 5
click at [371, 333] on div "Required — Required Per Hour Per Day" at bounding box center [391, 337] width 171 height 18
click at [375, 335] on div at bounding box center [374, 332] width 5 height 5
click at [554, 251] on input "Job Location (Exact location only shown to the models you book.)" at bounding box center [586, 253] width 171 height 9
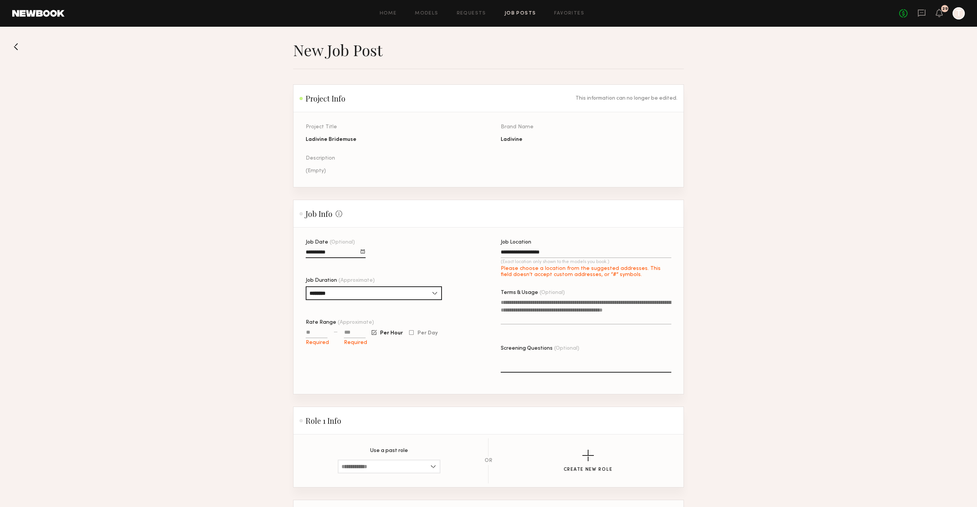
type input "**********"
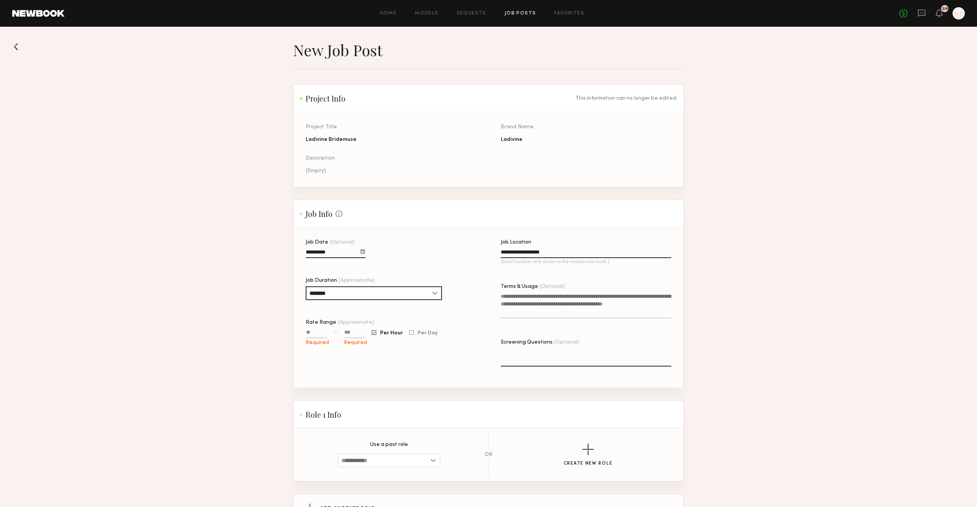
click at [543, 316] on textarea "Terms & Usage (Optional)" at bounding box center [586, 305] width 171 height 26
click at [535, 356] on textarea "Screening Questions (Optional)" at bounding box center [586, 357] width 171 height 18
click at [395, 371] on div "Job Date (Optional) Job Duration (Approximate) ******** 1 hour 2 hours 3 hours …" at bounding box center [391, 314] width 171 height 148
